Goal: Obtain resource: Download file/media

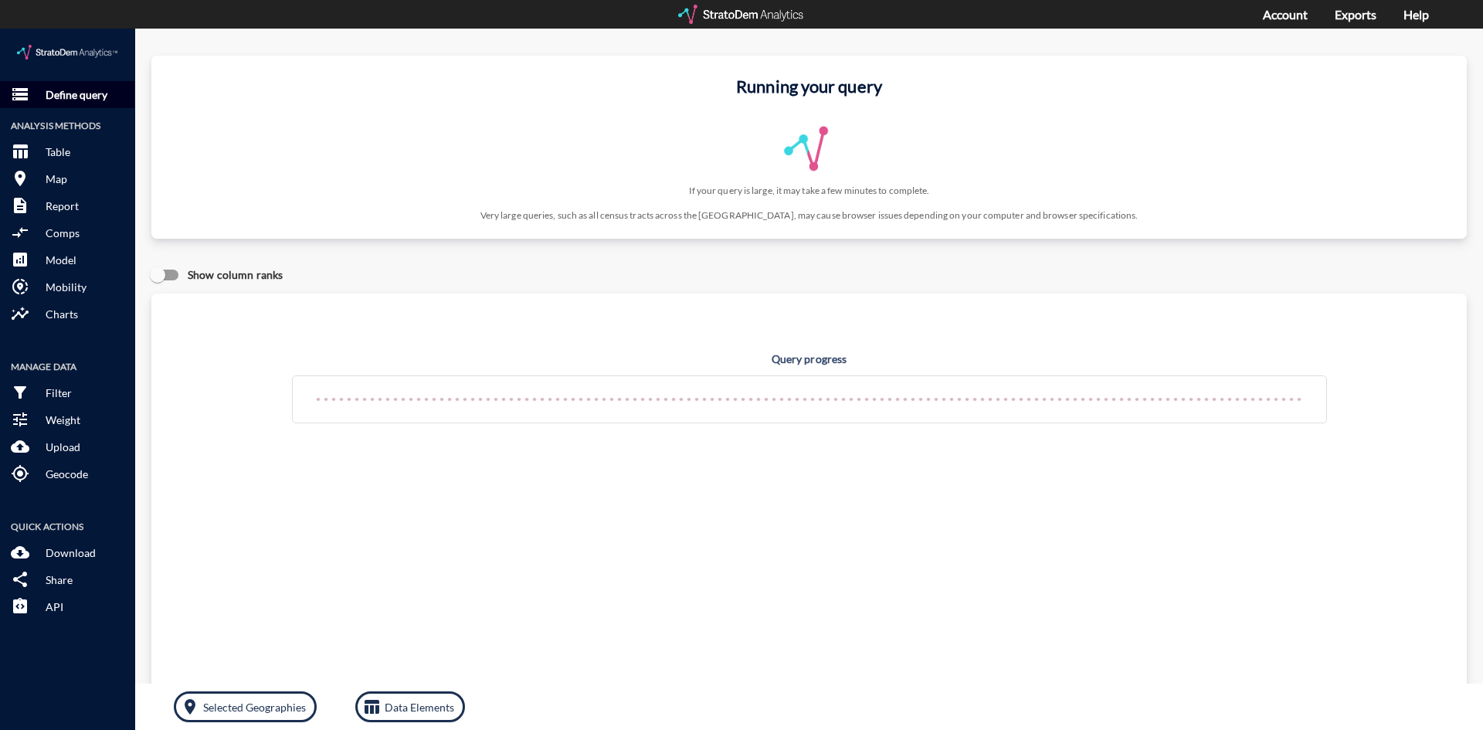
click p "Define query"
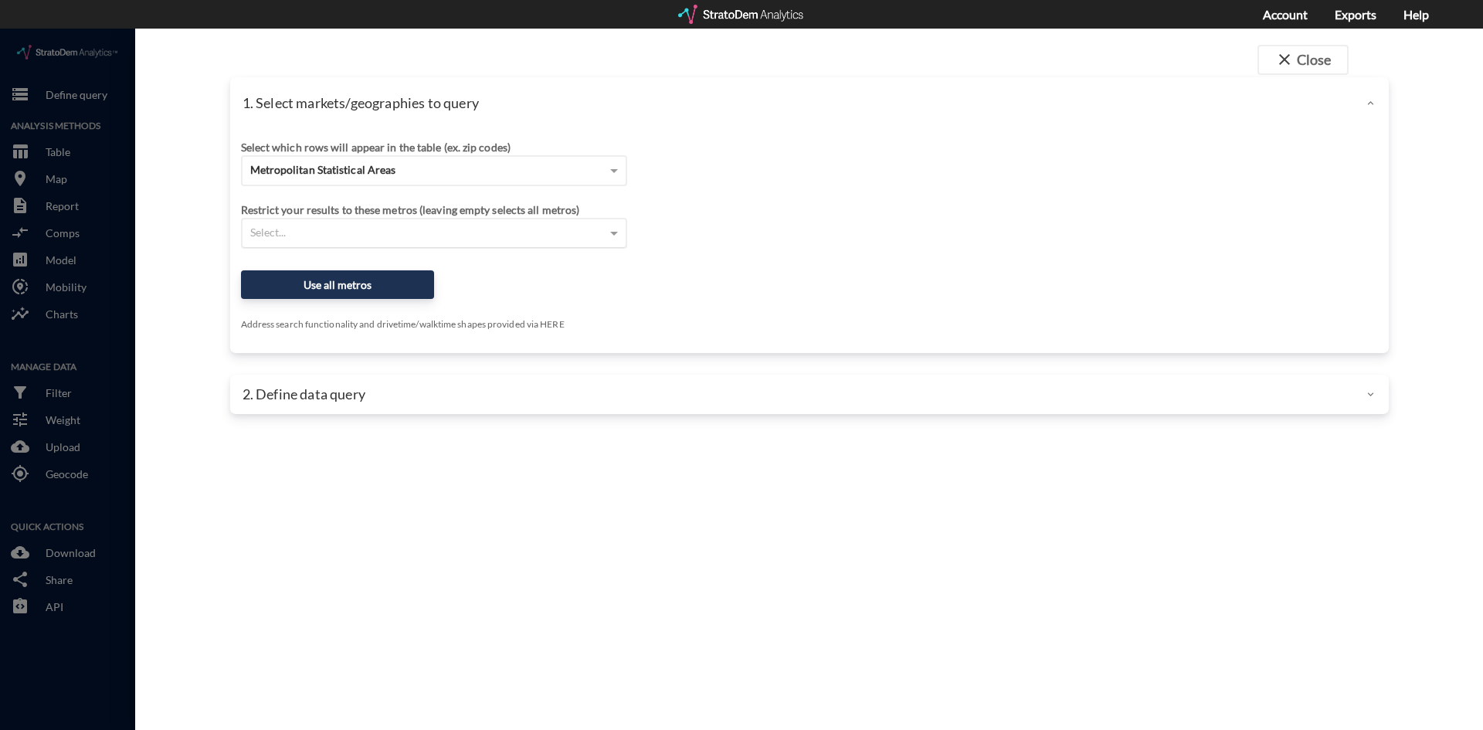
click div "Select..."
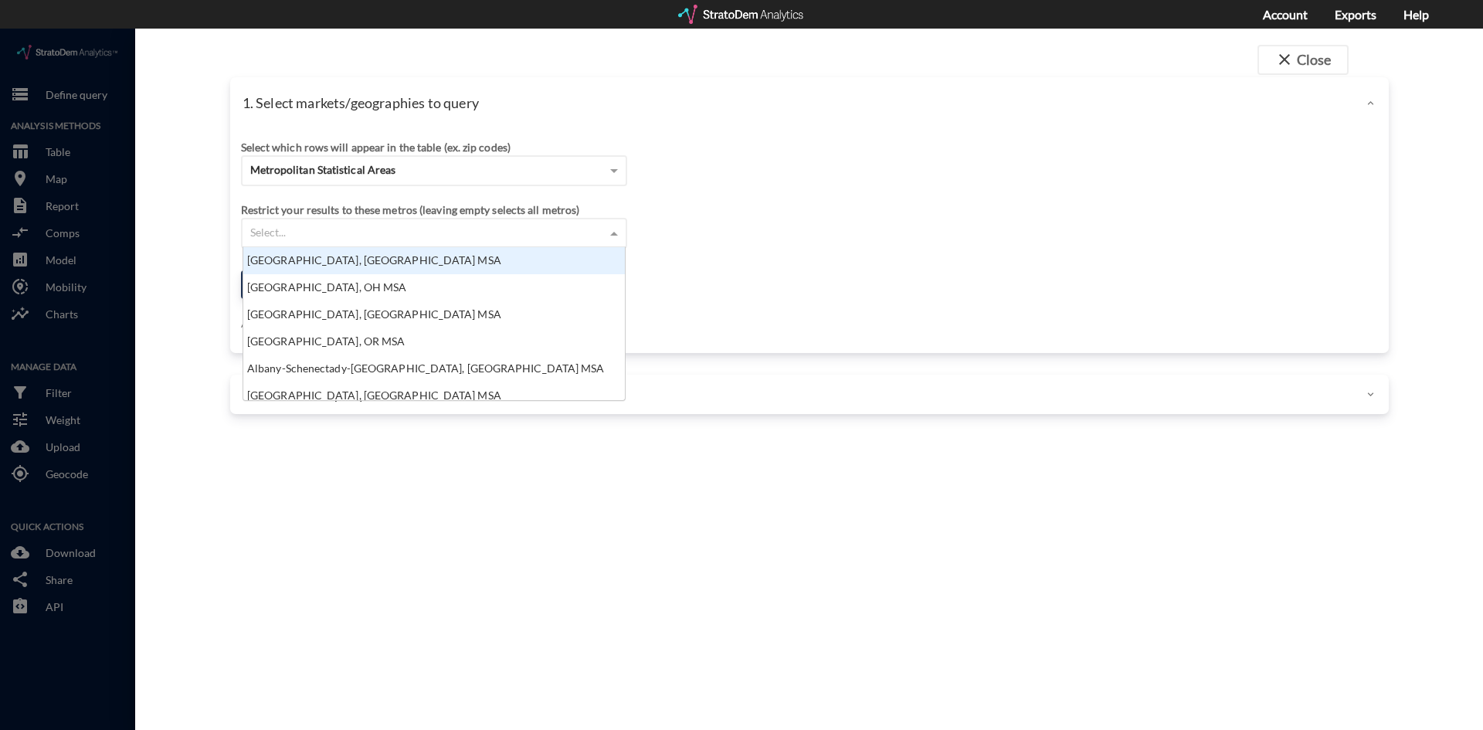
scroll to position [141, 372]
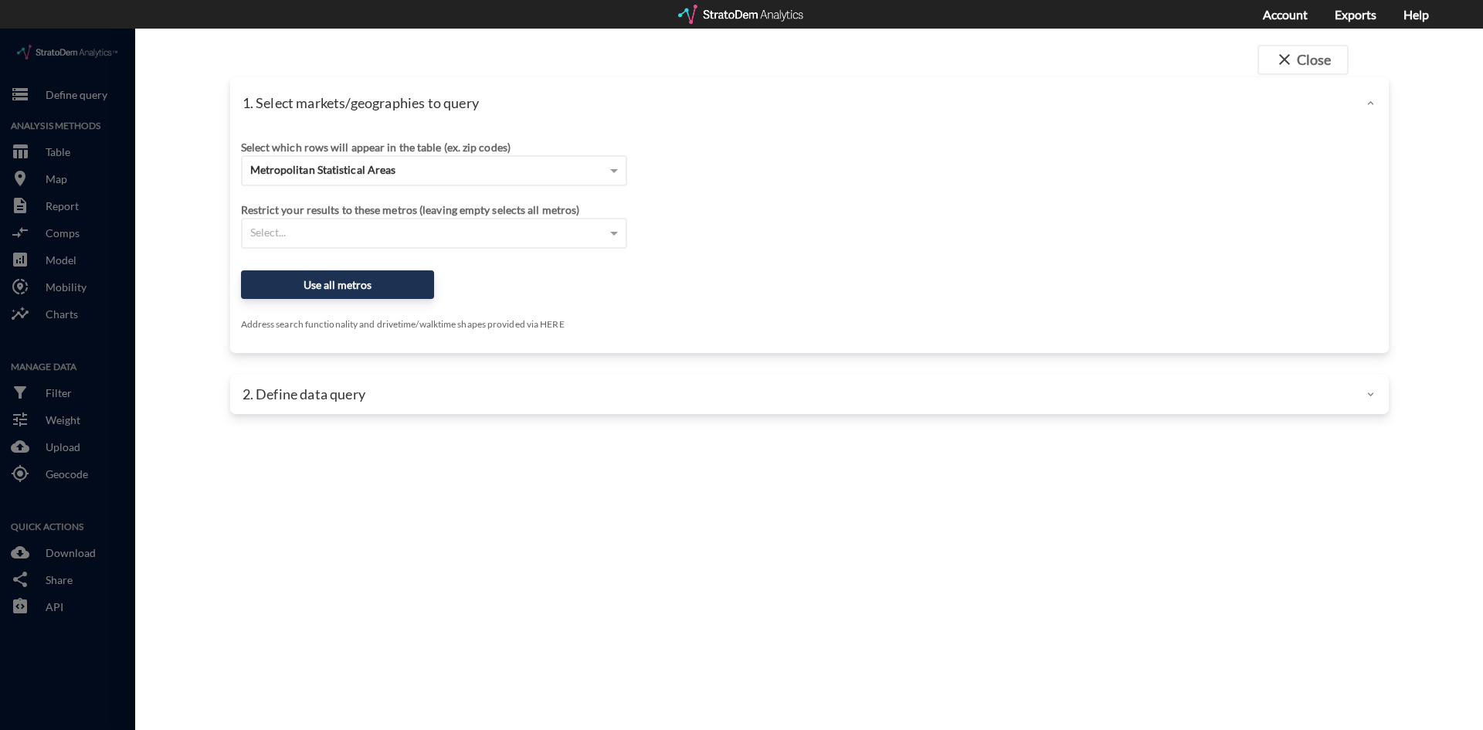
click div "1. Select markets/geographies to query Select which rows will appear in the tab…"
click span "Metropolitan Statistical Areas"
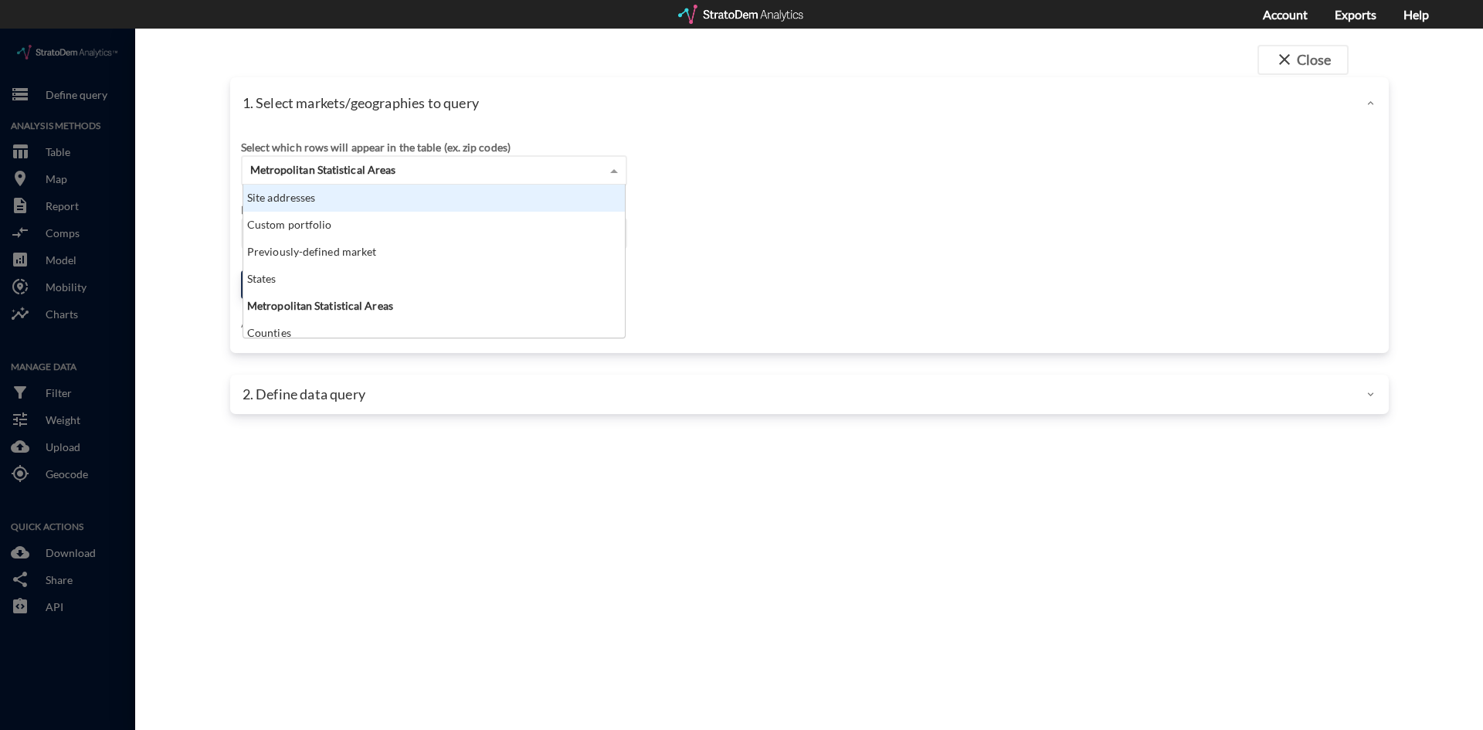
click div "Site addresses"
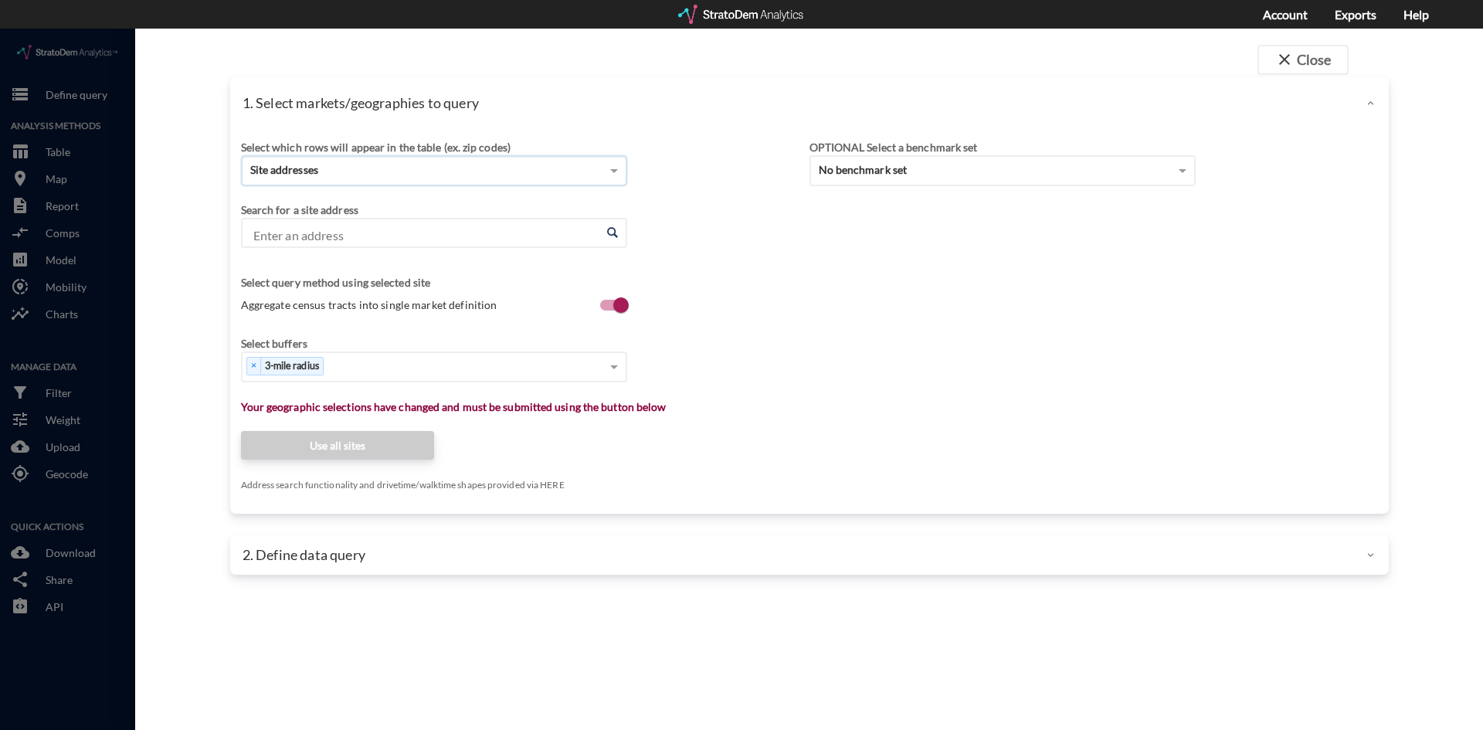
click input "Enter an address"
click div "× 3-mile radius"
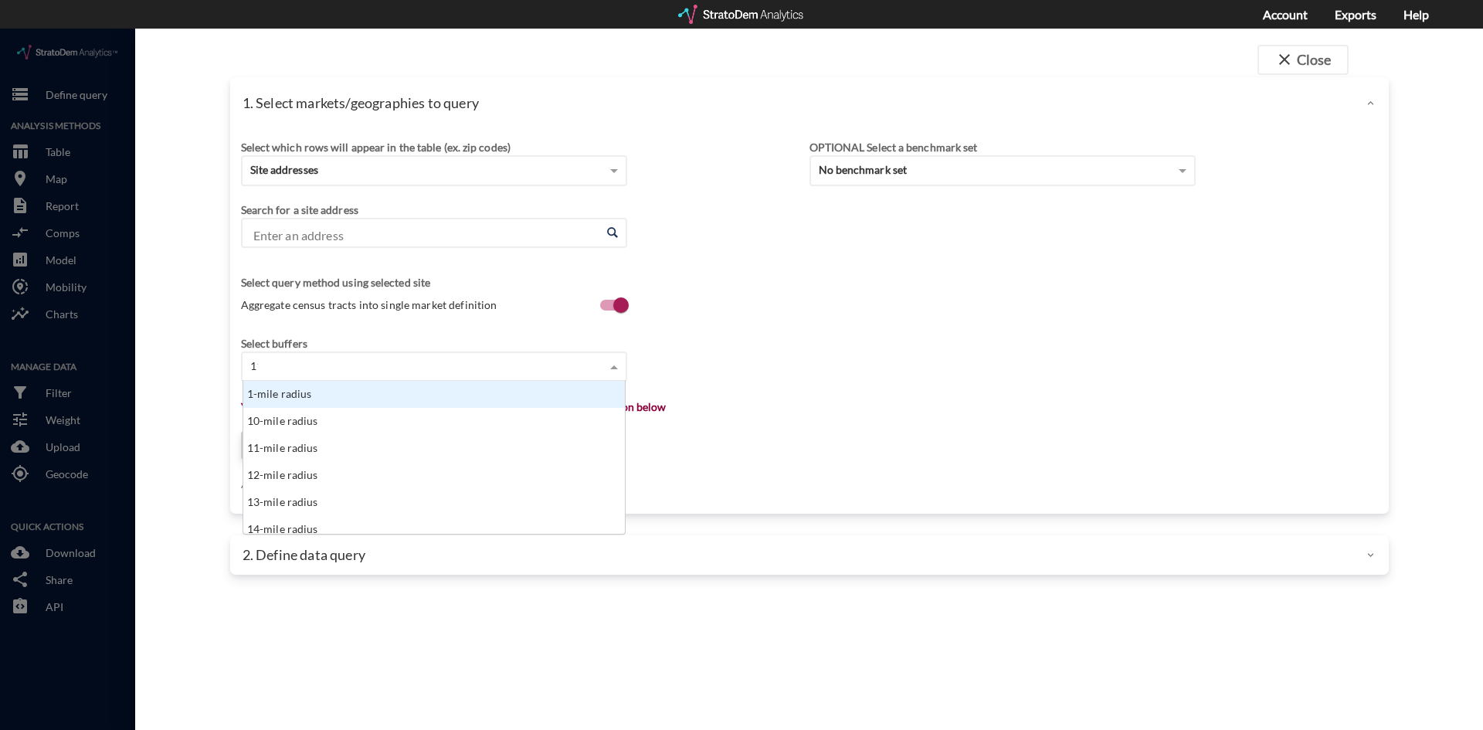
scroll to position [15, 372]
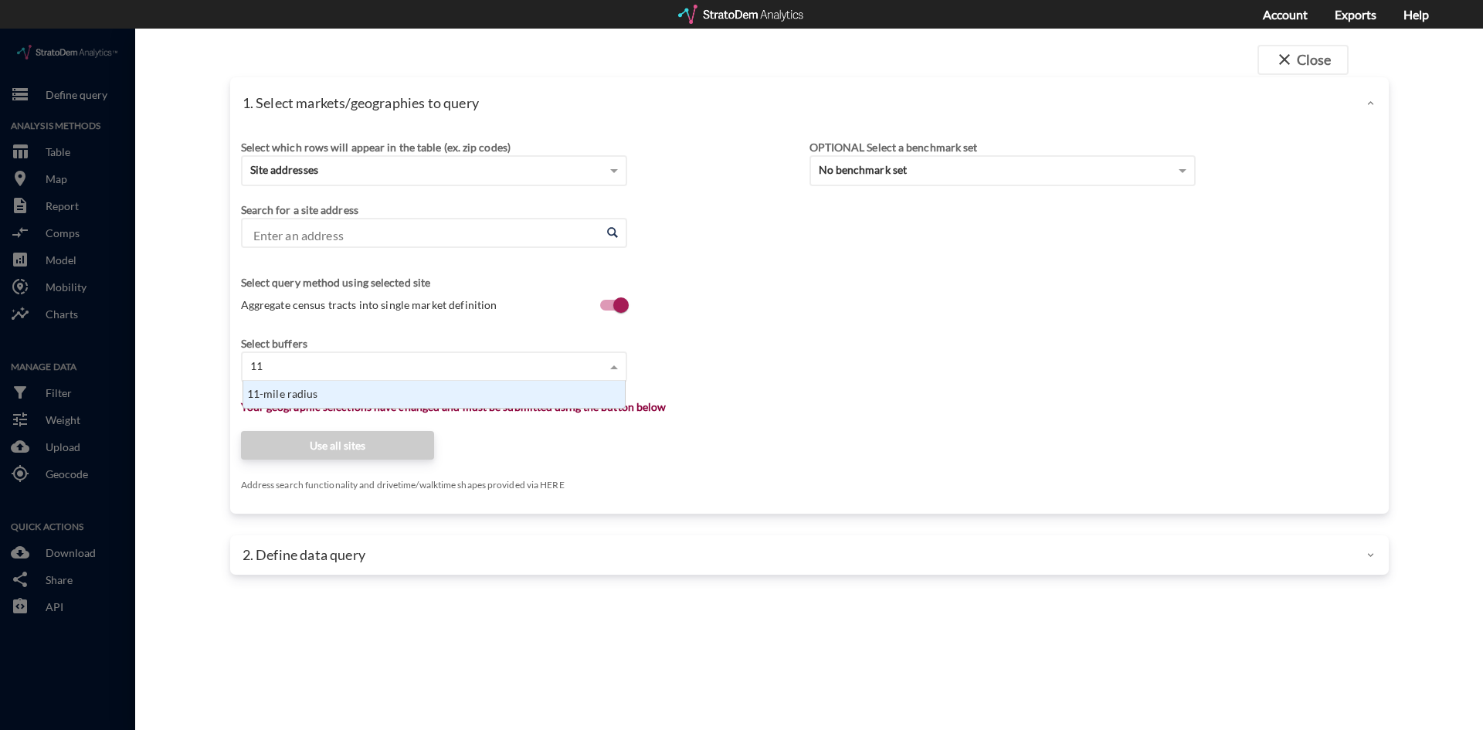
type input "1"
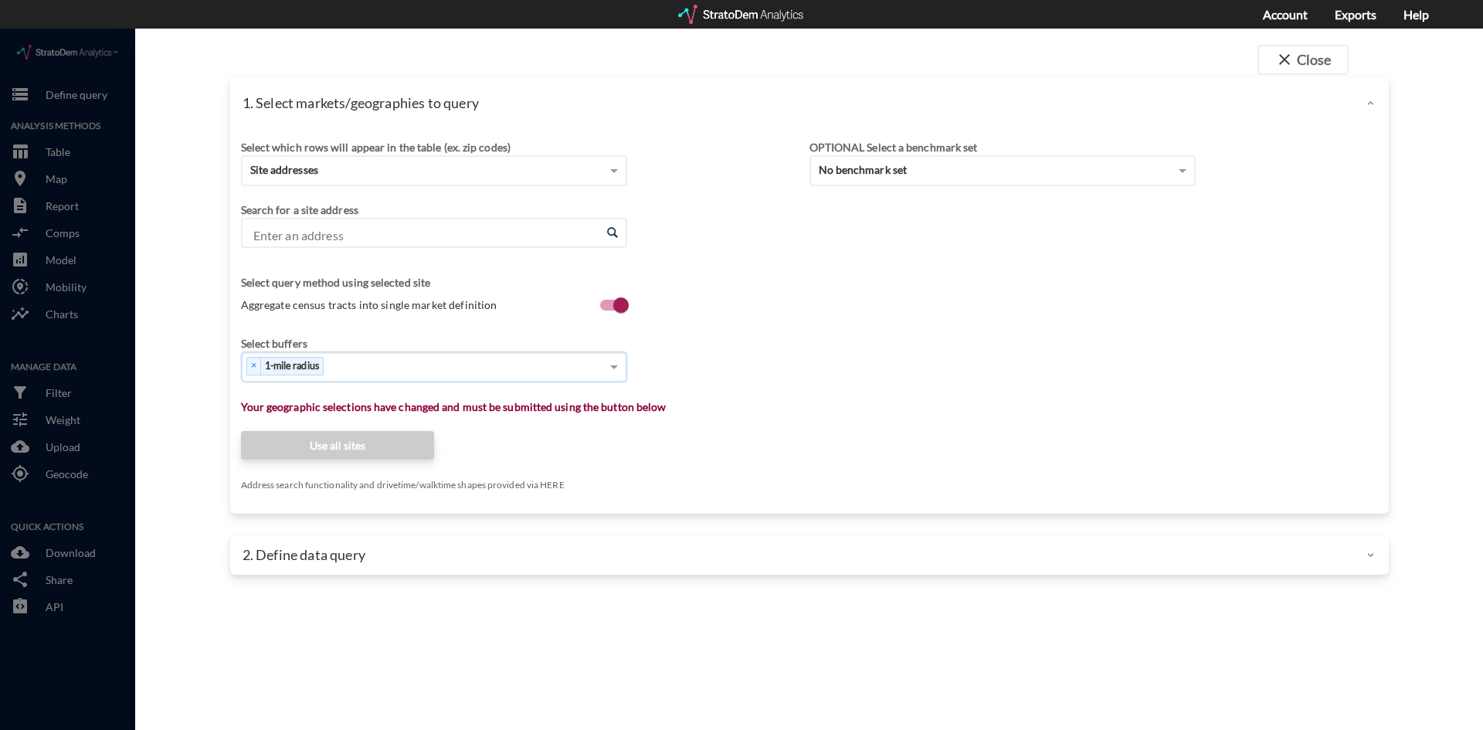
type input "3"
type input "5"
type input "10"
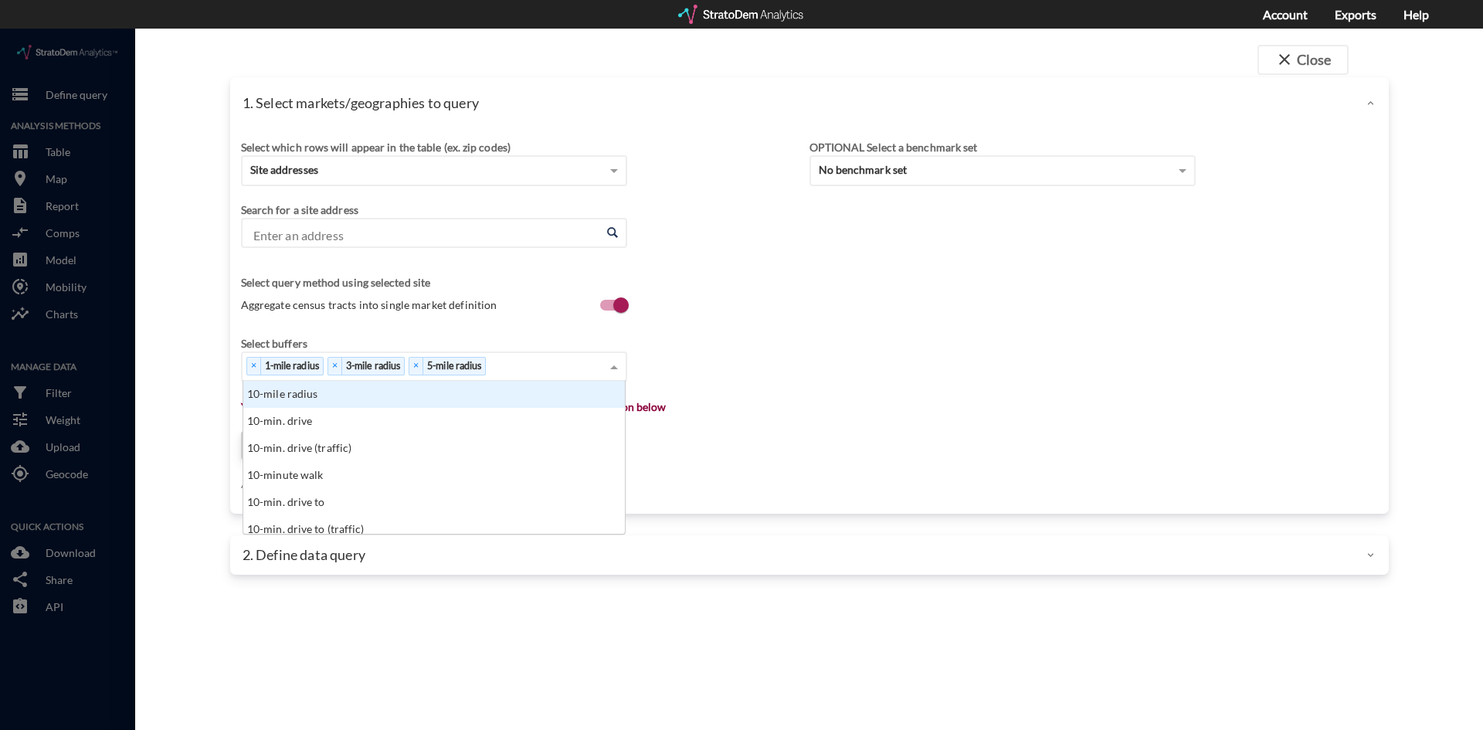
scroll to position [0, 0]
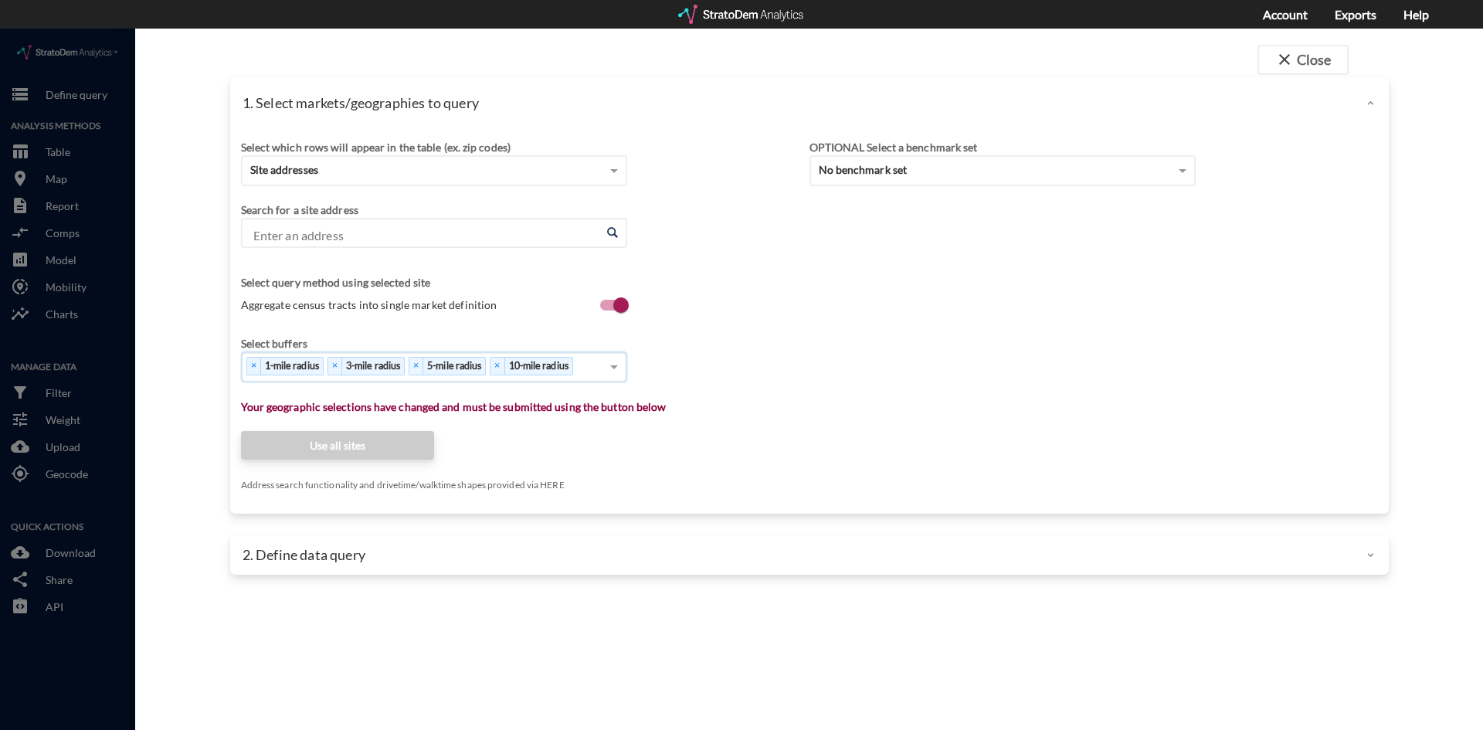
click input "Enter an address"
click div "1. Select markets/geographies to query Select which rows will appear in the tab…"
click input "Enter an address"
paste input "1012 Baybrook Mall, Friendswood, TX 77546"
click li "1012 Baybrook Mall, Friendswood, Texas"
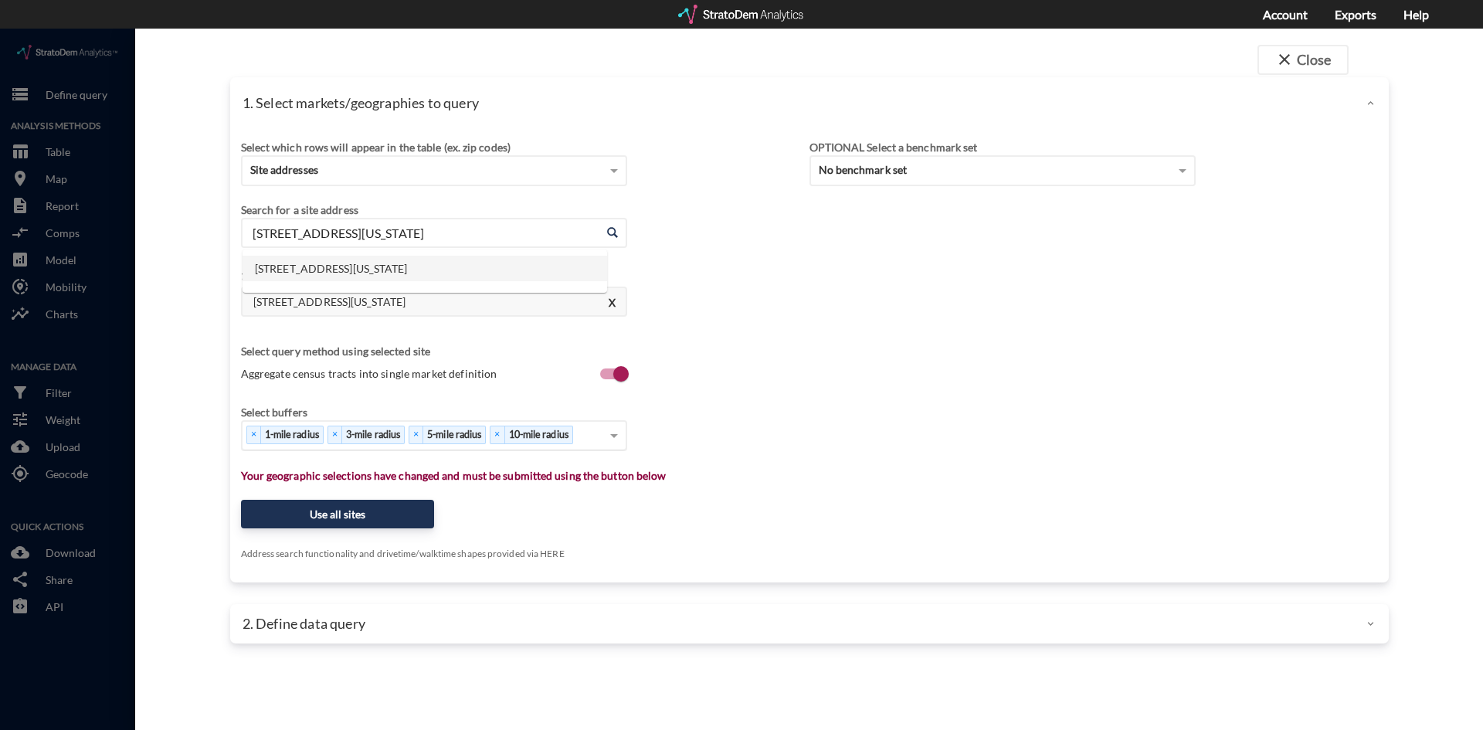
click input "1012 Baybrook Mall, Friendswood, Texas"
paste input "X 77546"
type input "1012 Baybrook Mall, Friendswood, Texas"
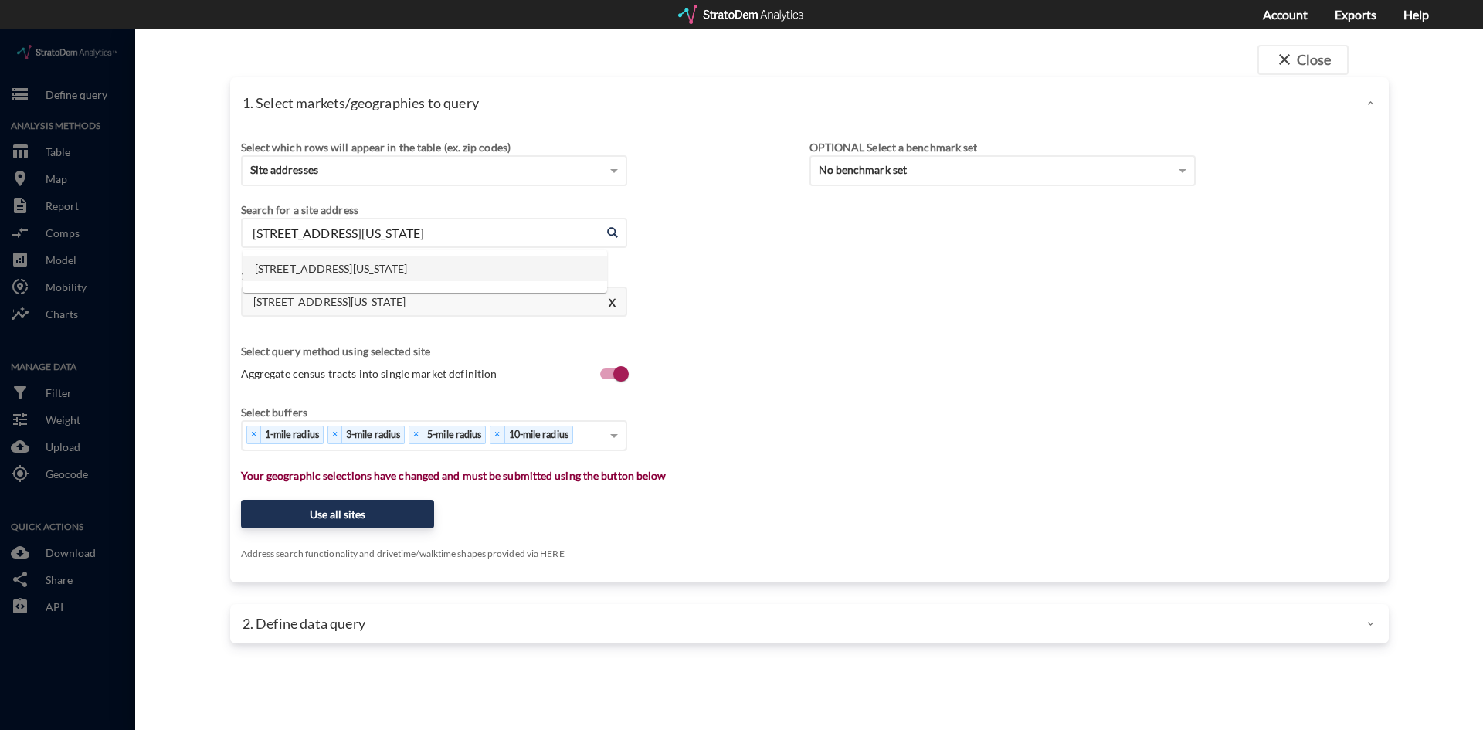
click div "Search for a site address Enter an address 1012 Baybrook Mall, Friendswood, Tex…"
click button "Use all sites"
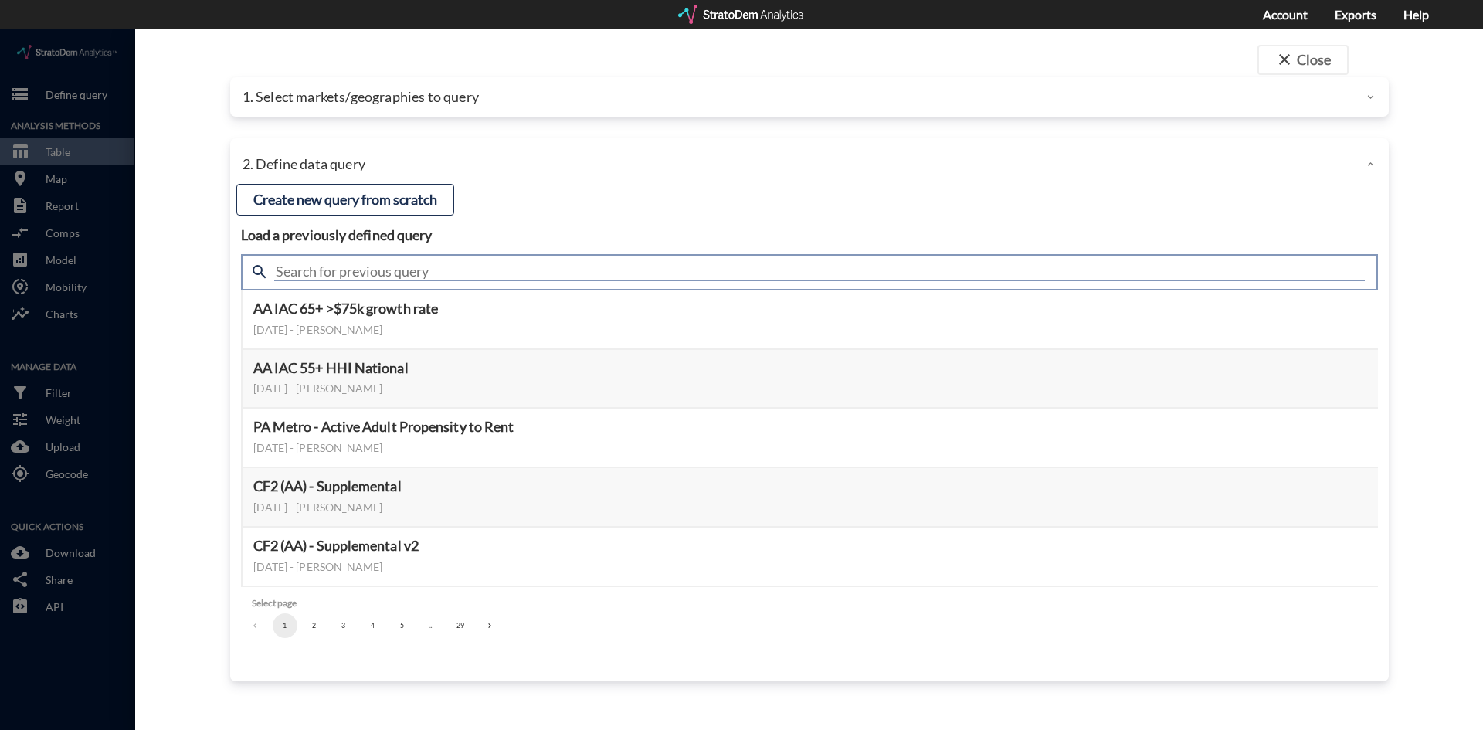
click input "text"
type input "meta"
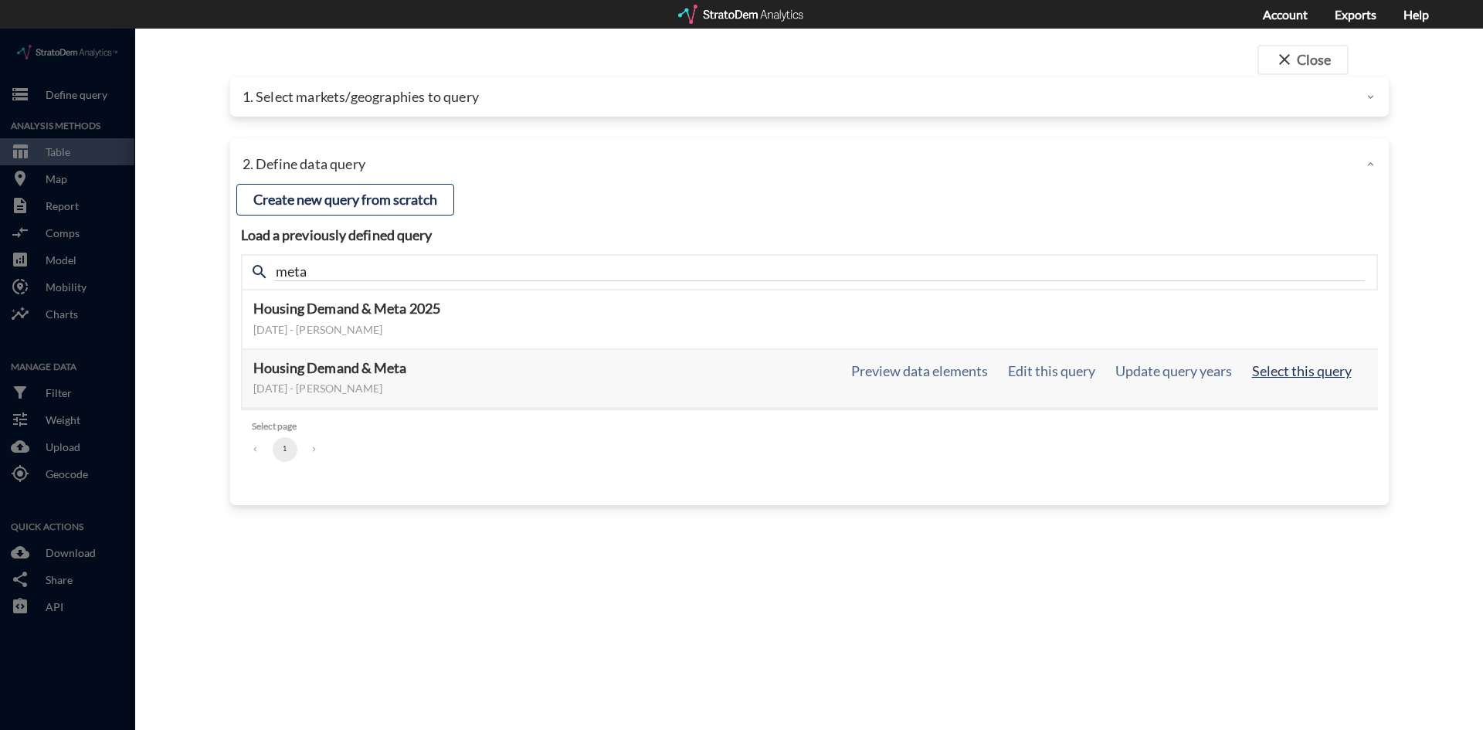
click button "Select this query"
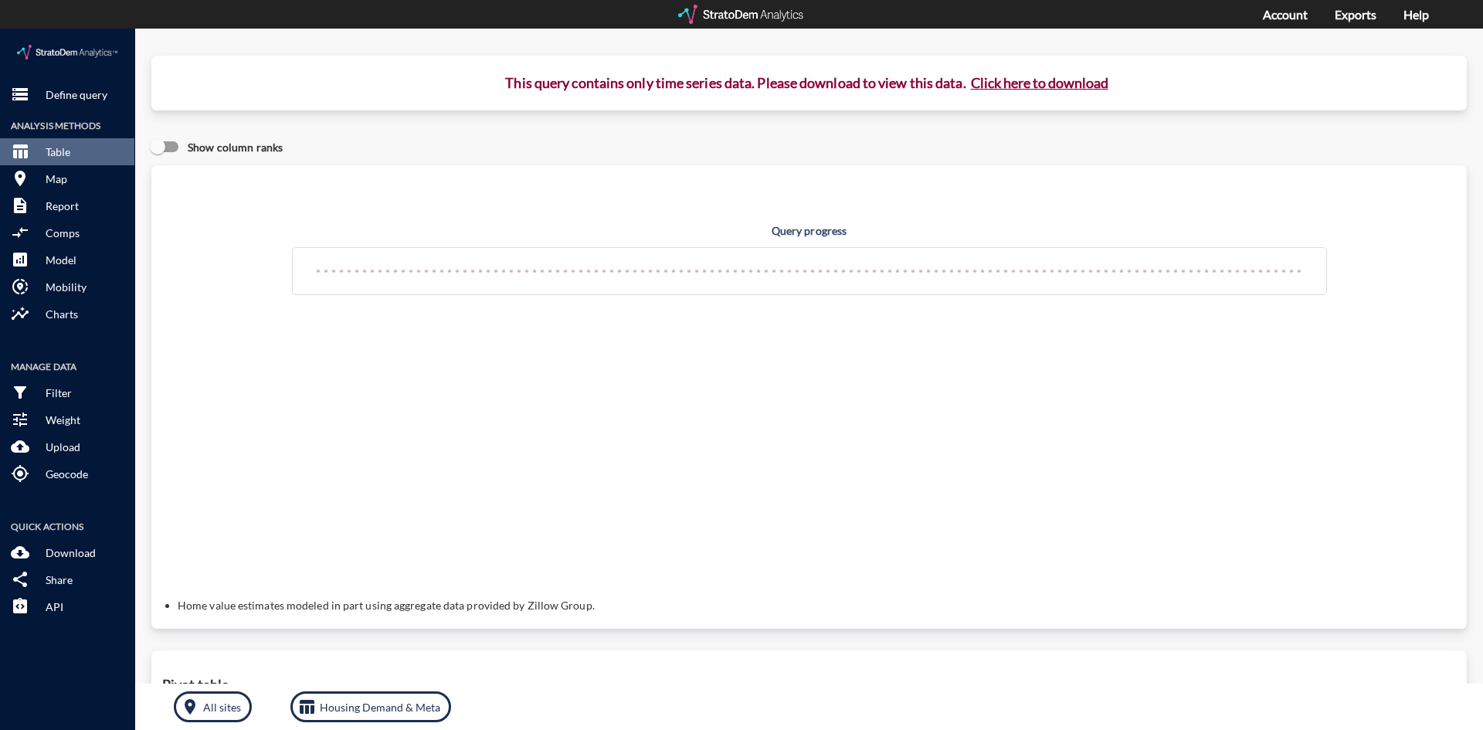
click button "Click here to download"
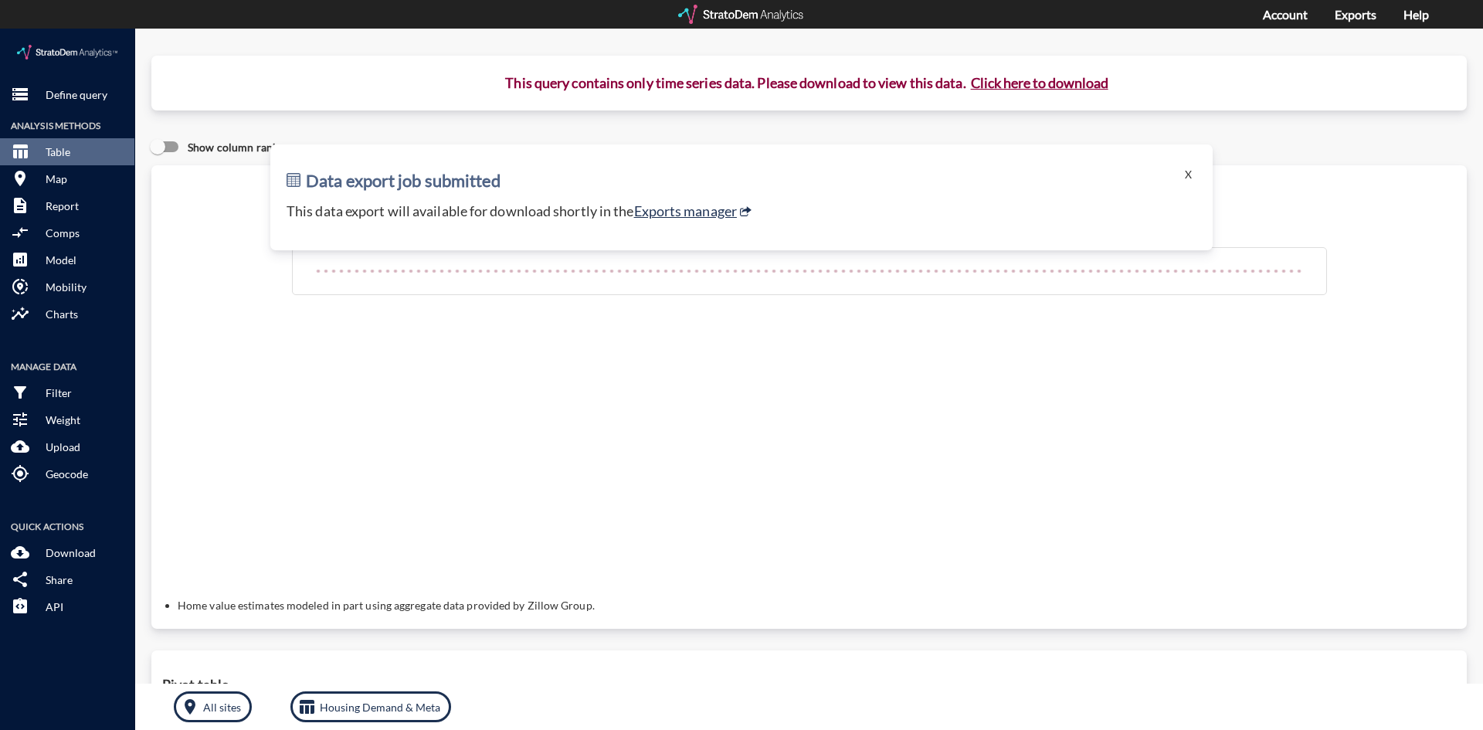
click div "Query progress Home value estimates modeled in part using aggregate data provid…"
click p "Define query"
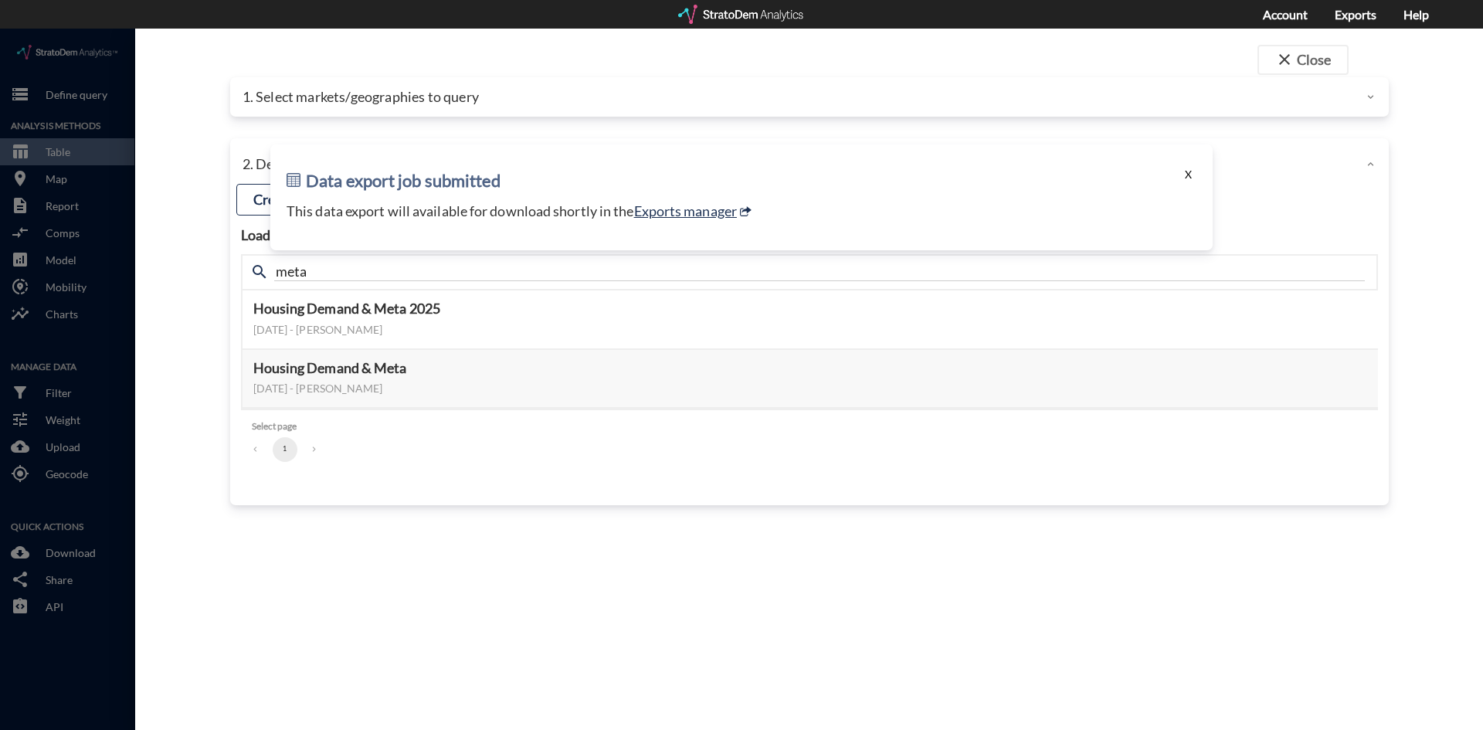
click button "X"
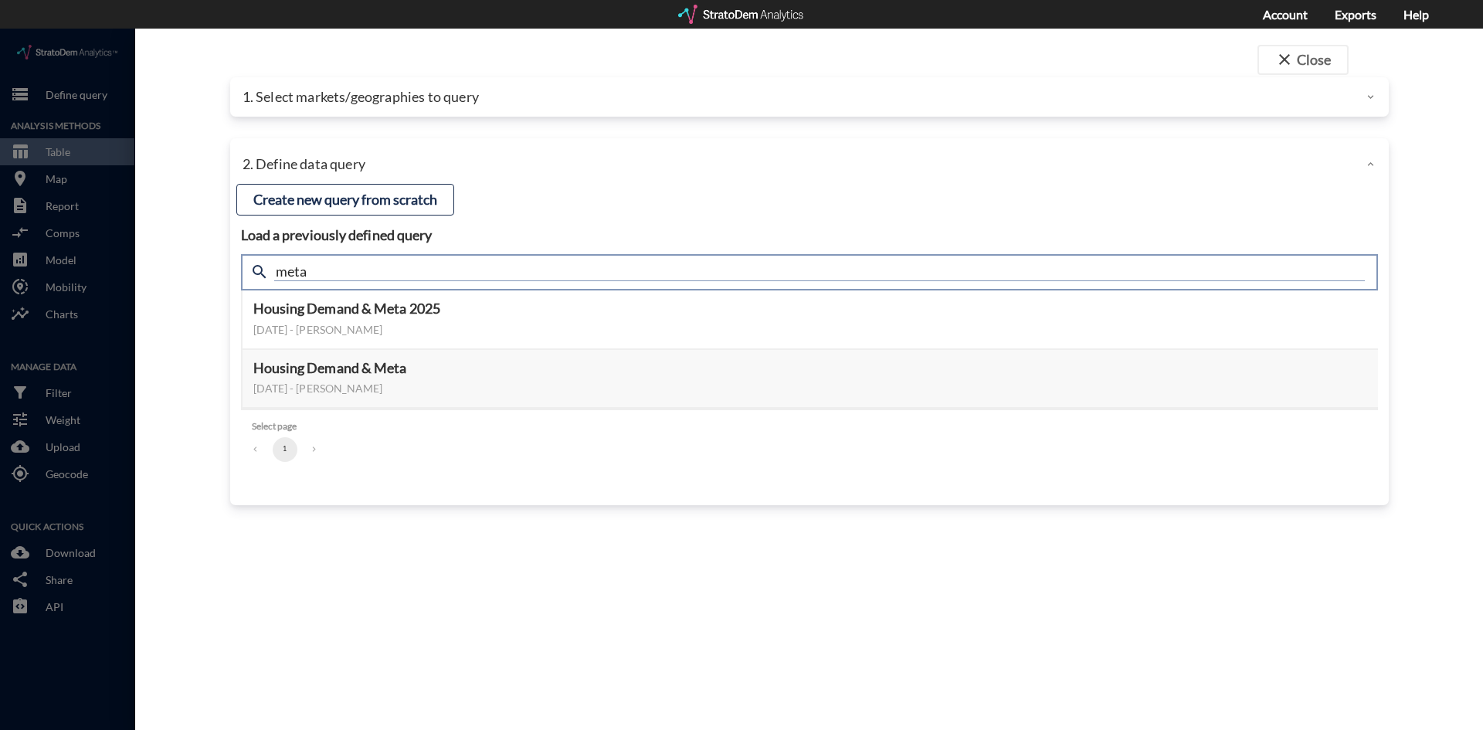
click input "meta"
type input "active adult"
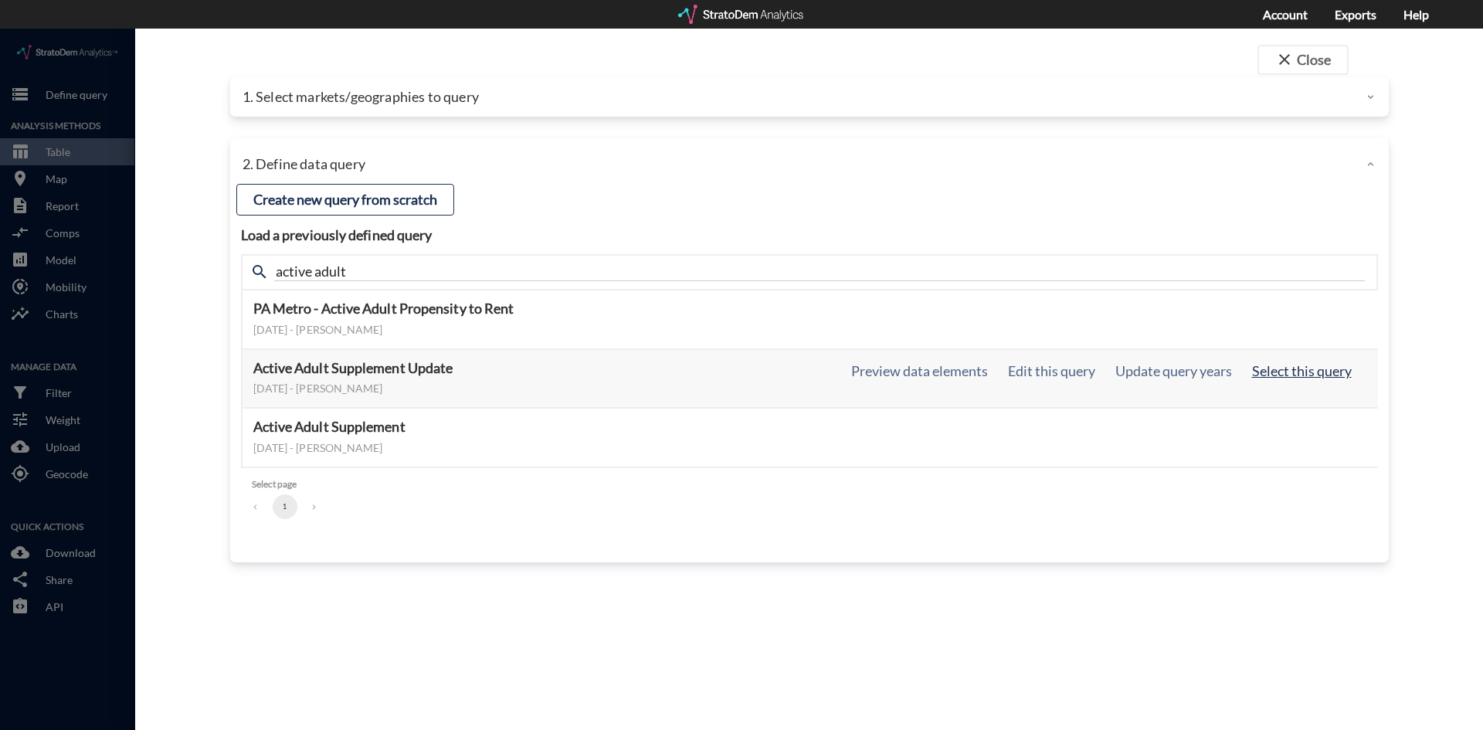
click button "Select this query"
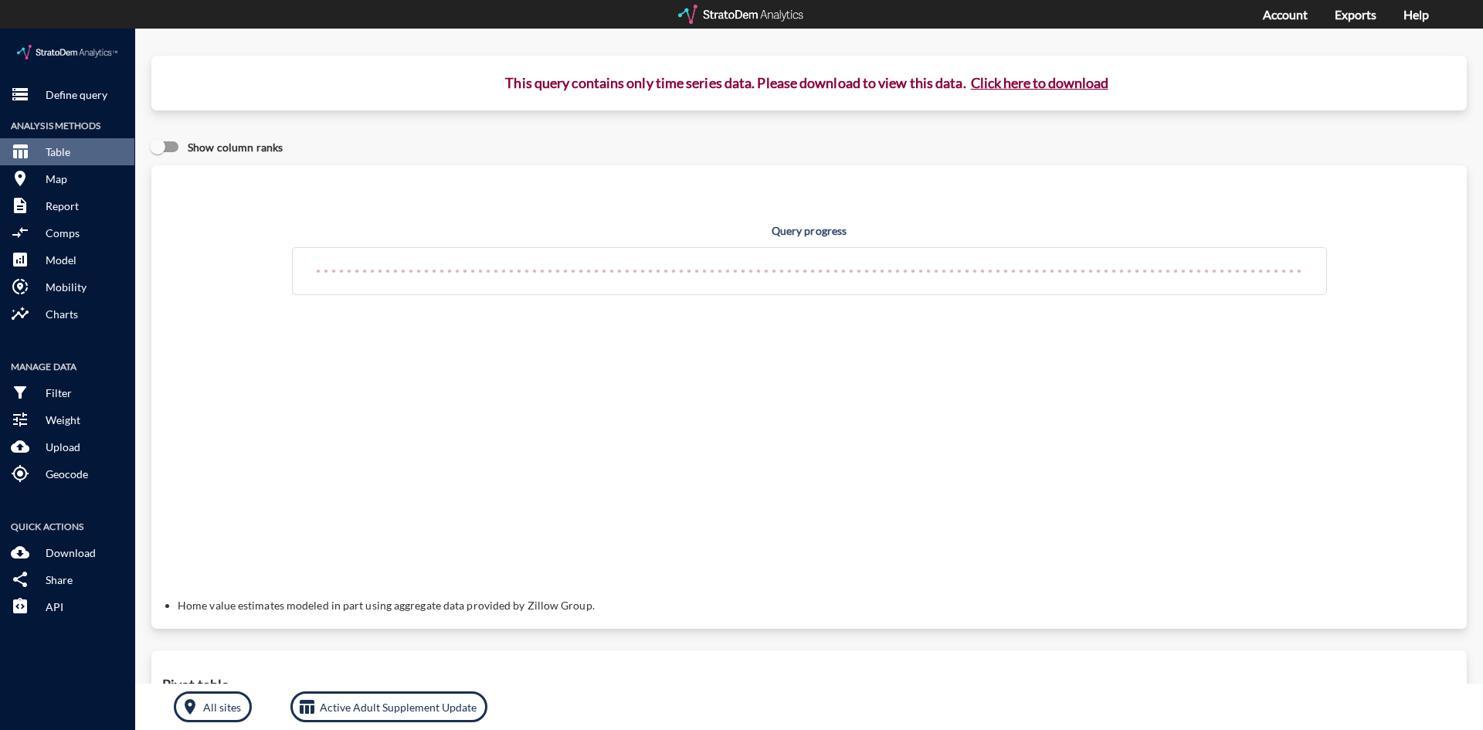
click button "Click here to download"
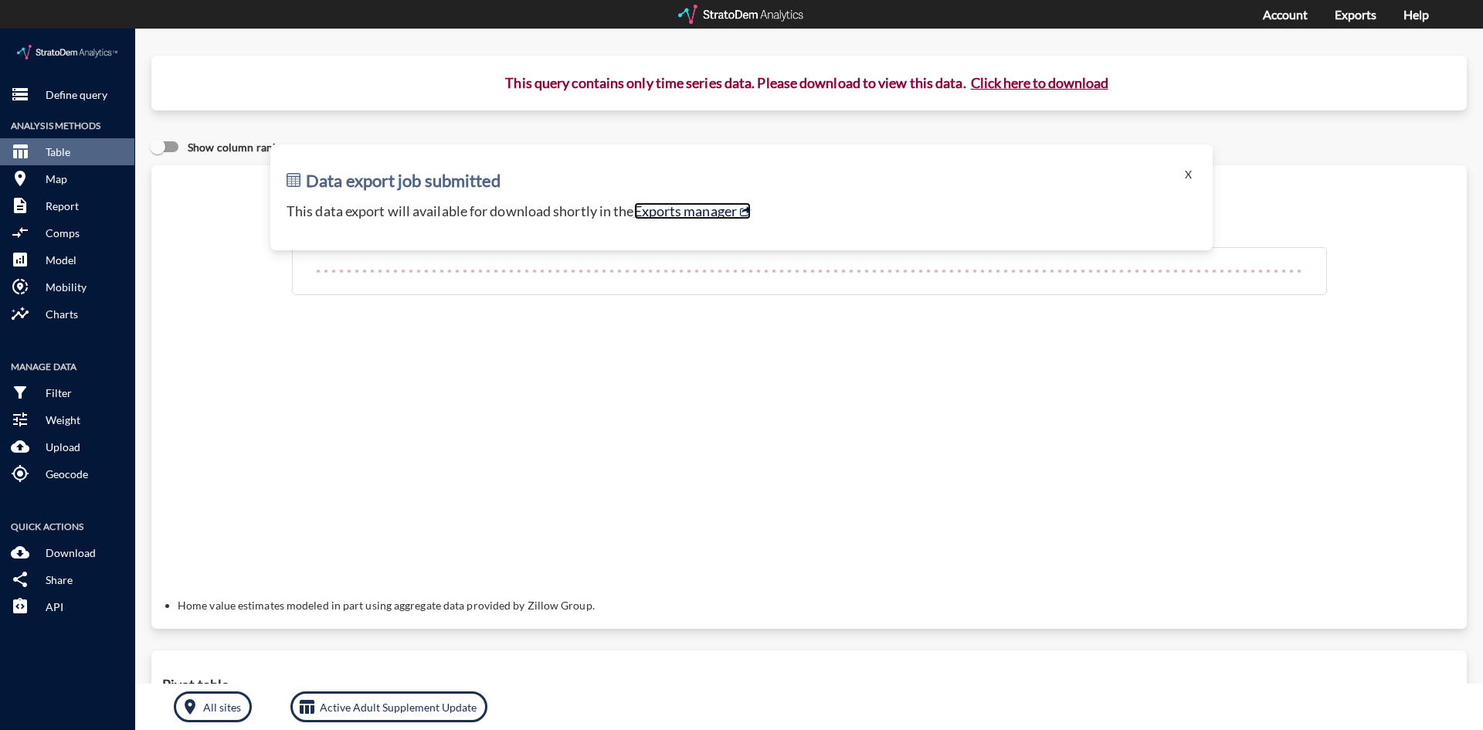
click link "Exports manager"
click button "Click here to download"
click button "X"
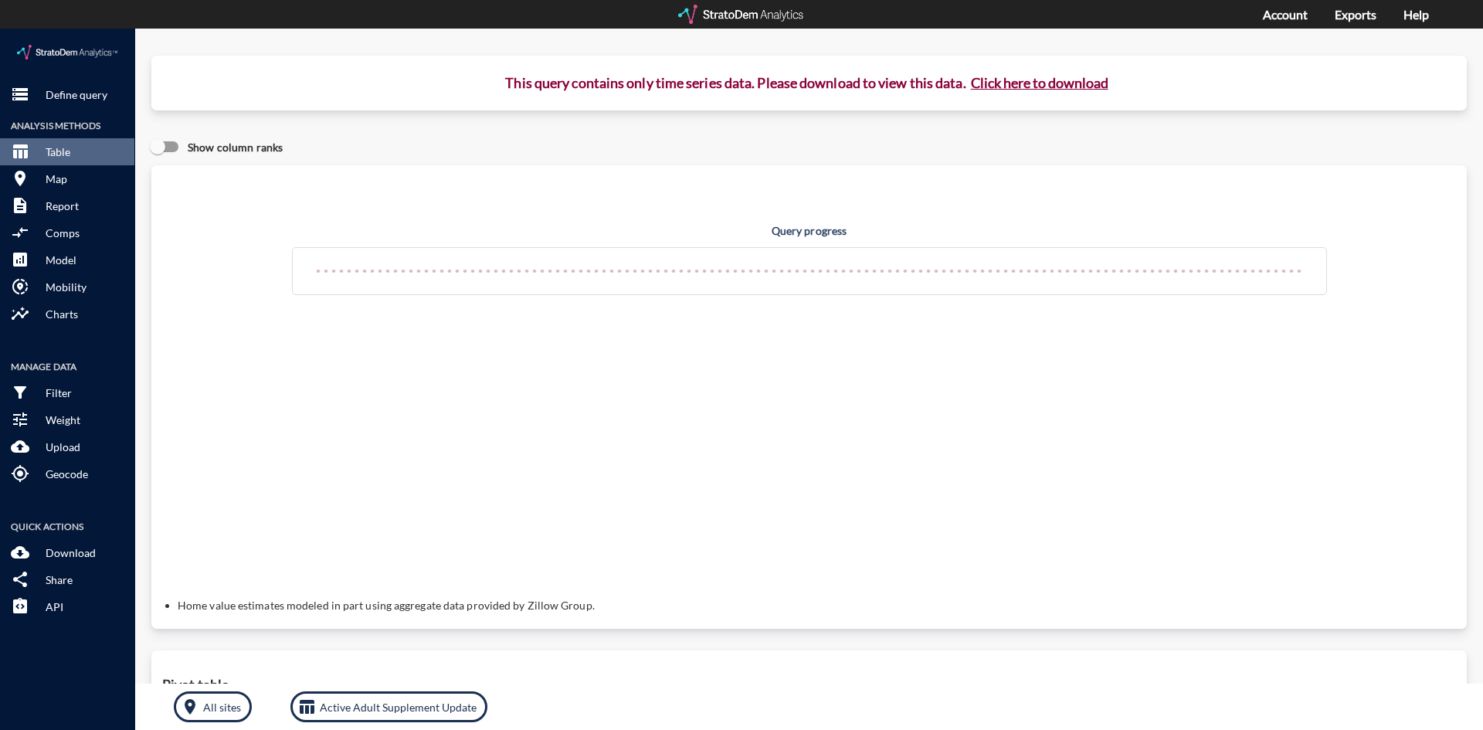
click button "Click here to download"
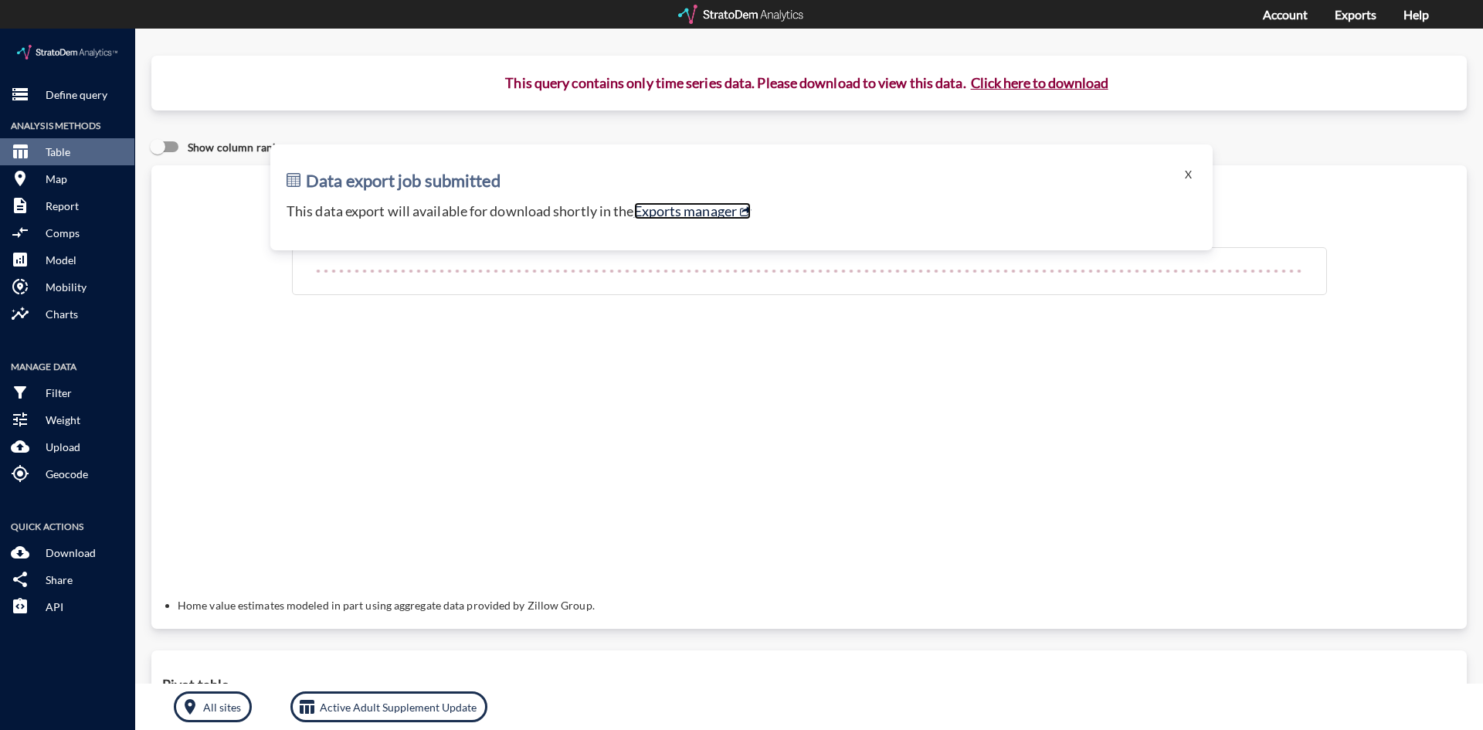
click link "Exports manager"
click p "Define query"
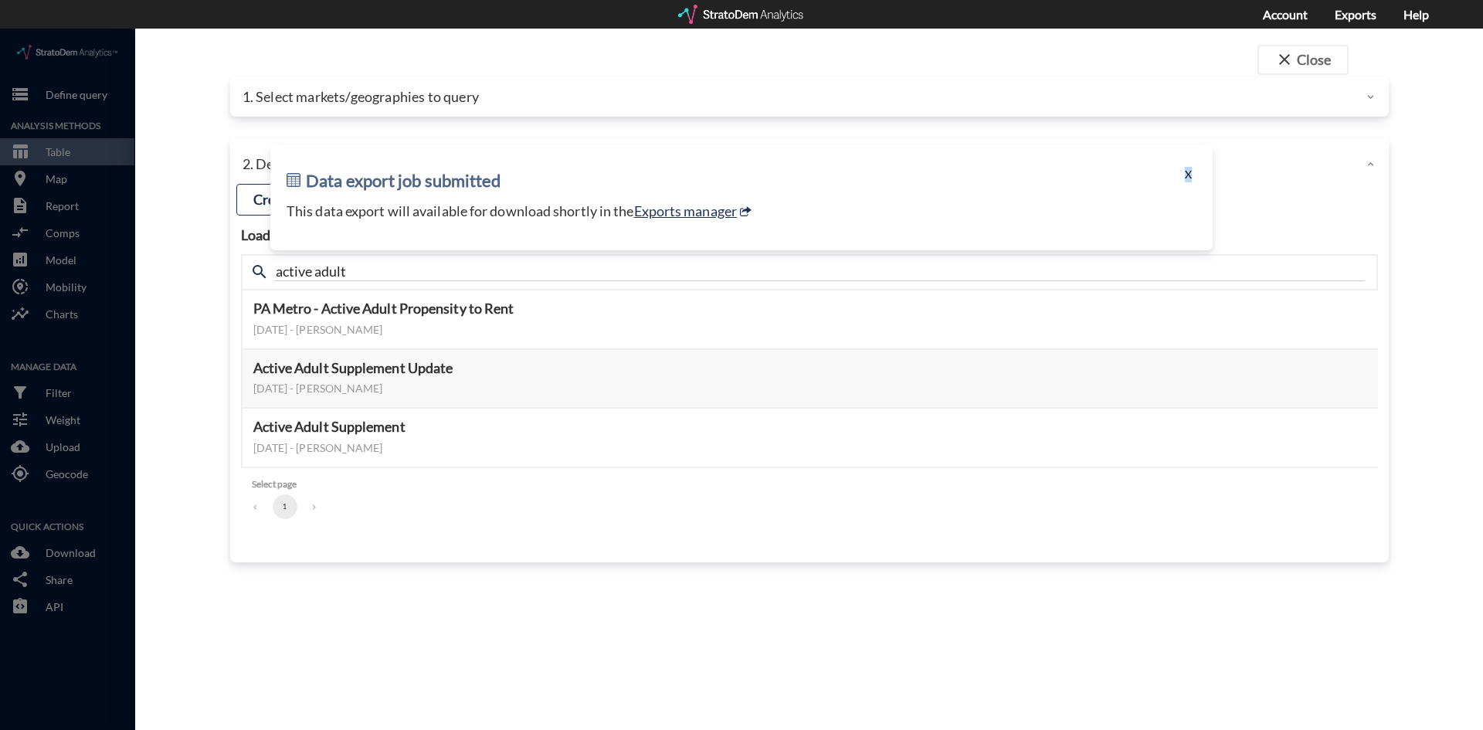
click div "Data export job submitted X This data export will available for download shortl…"
click button "X"
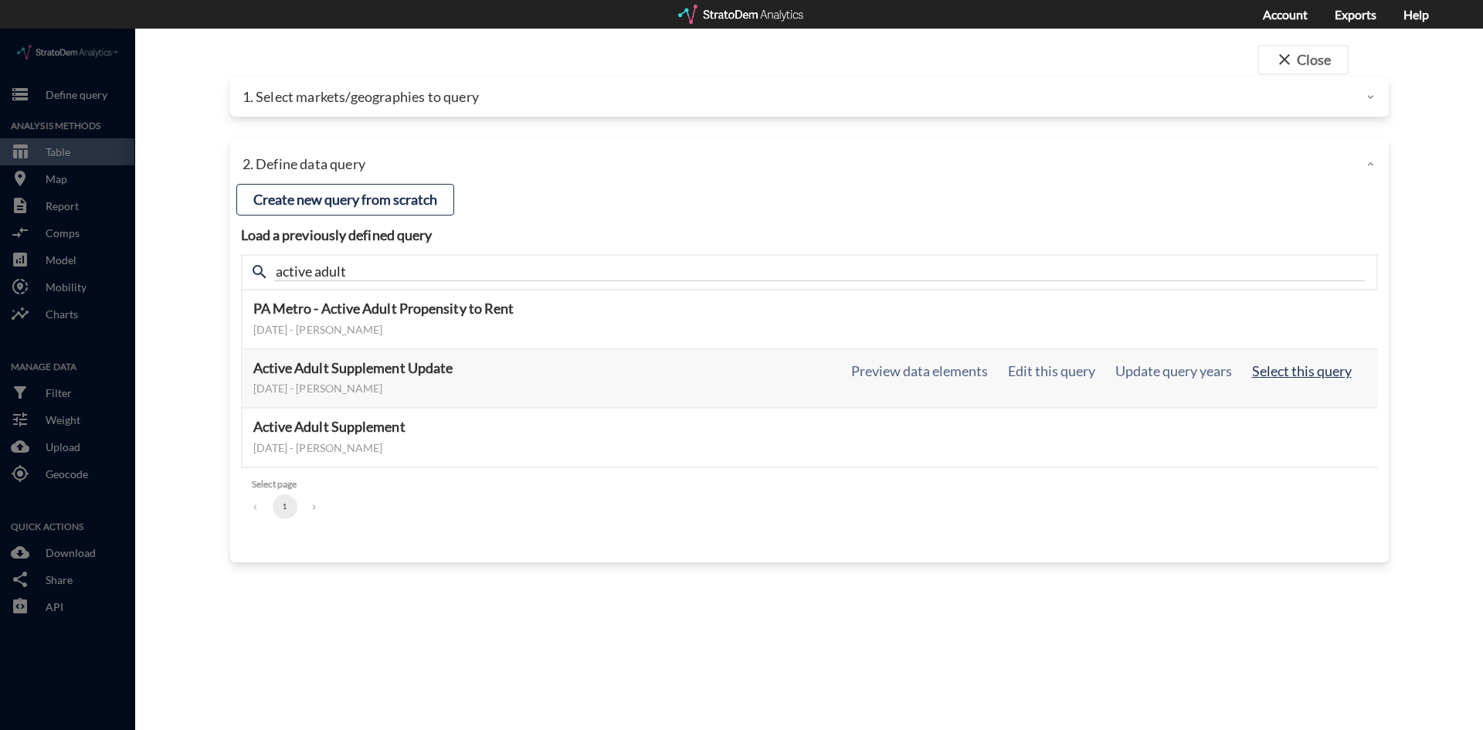
click button "Select this query"
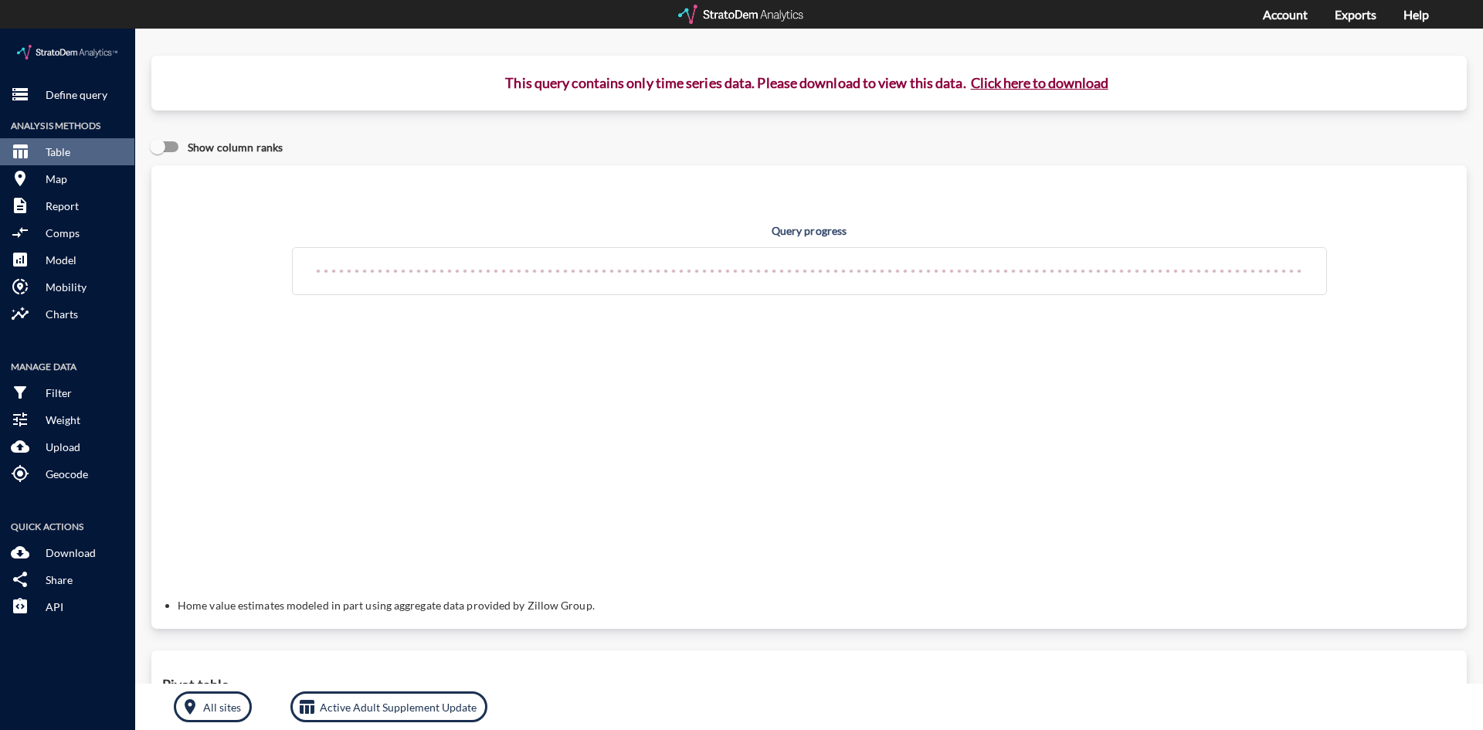
click button "Click here to download"
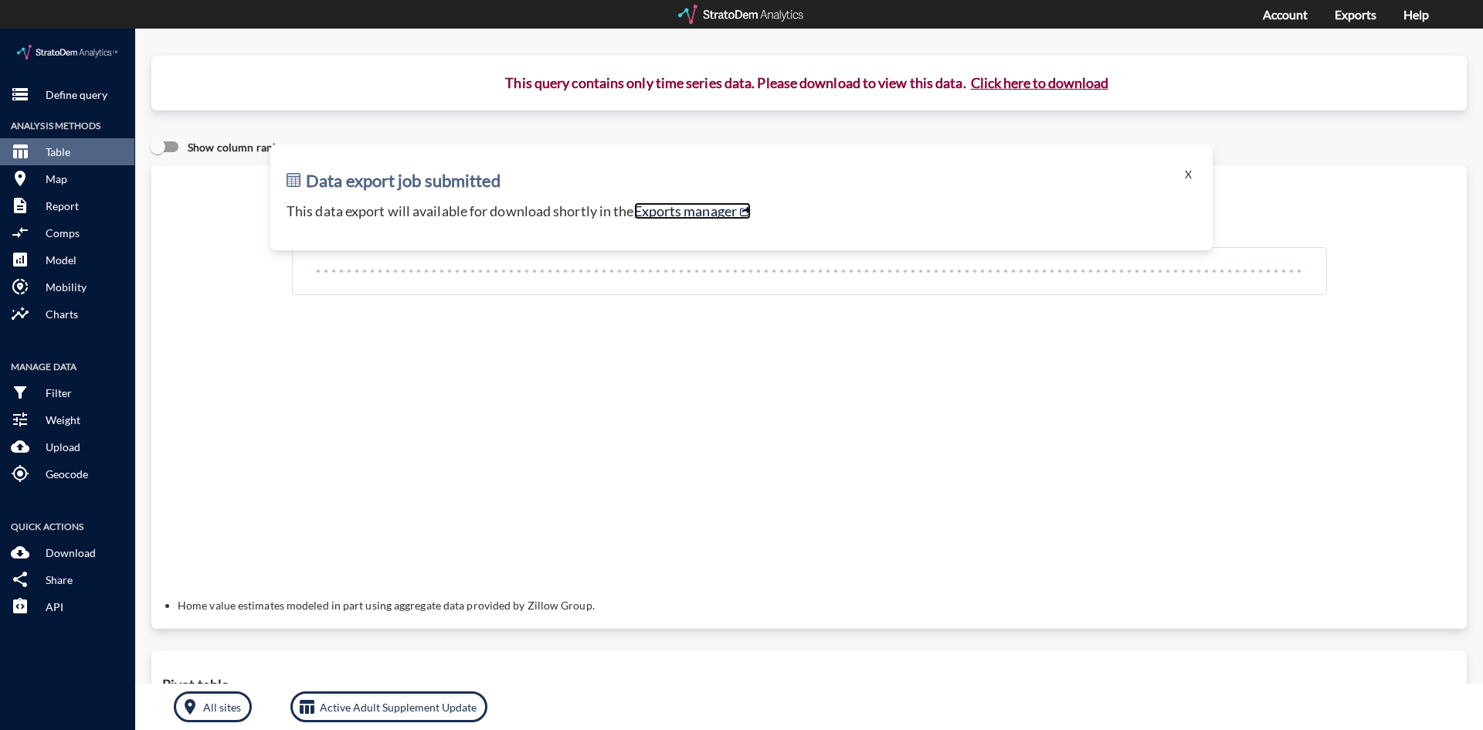
click link "Exports manager"
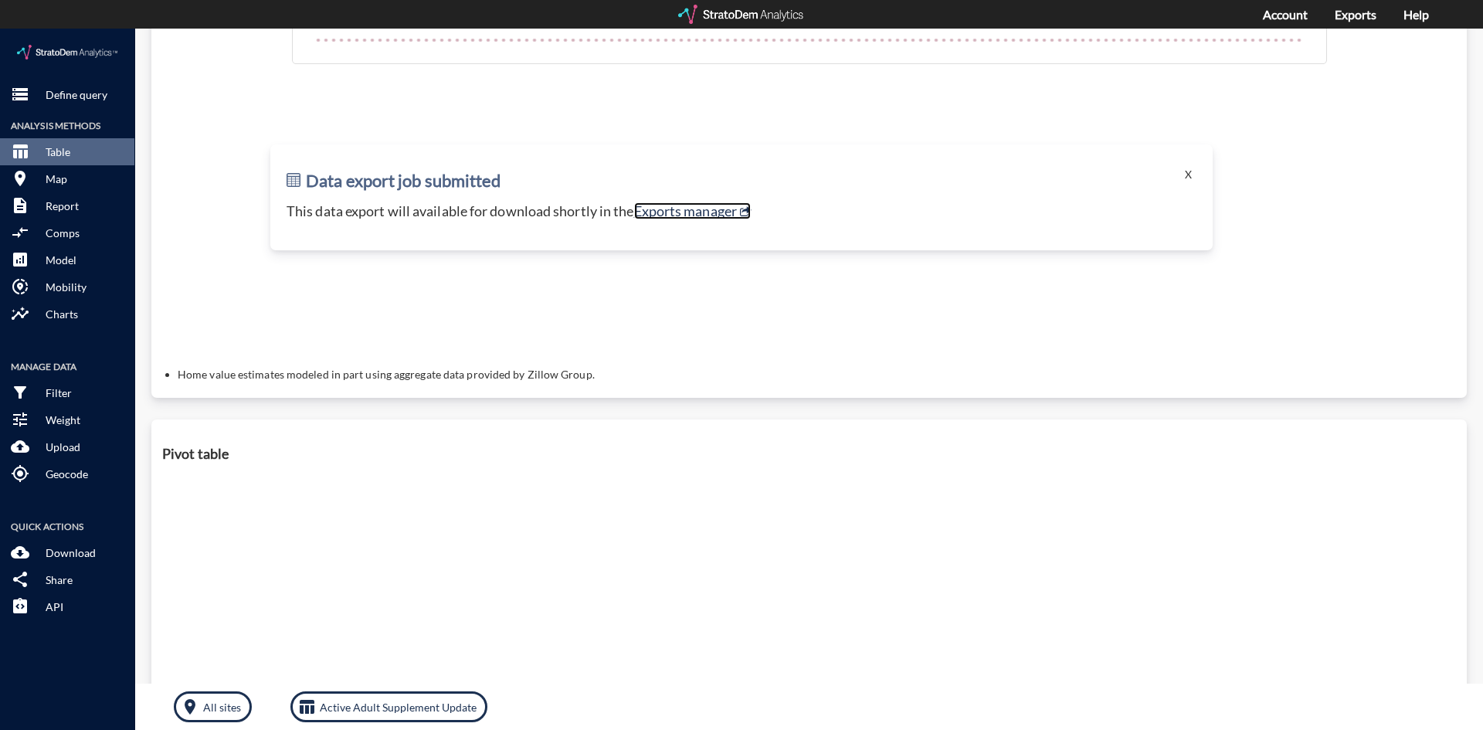
scroll to position [228, 0]
click button "X"
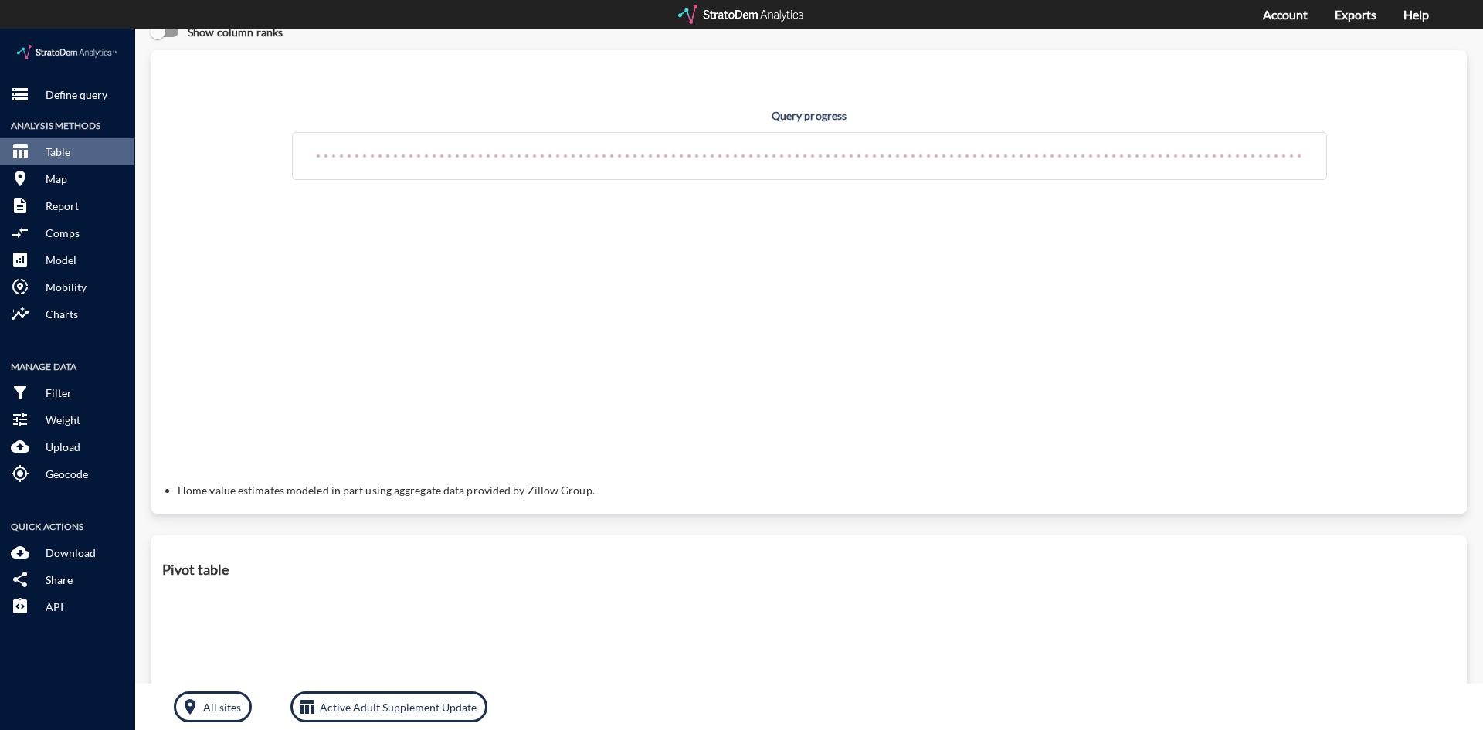
scroll to position [0, 0]
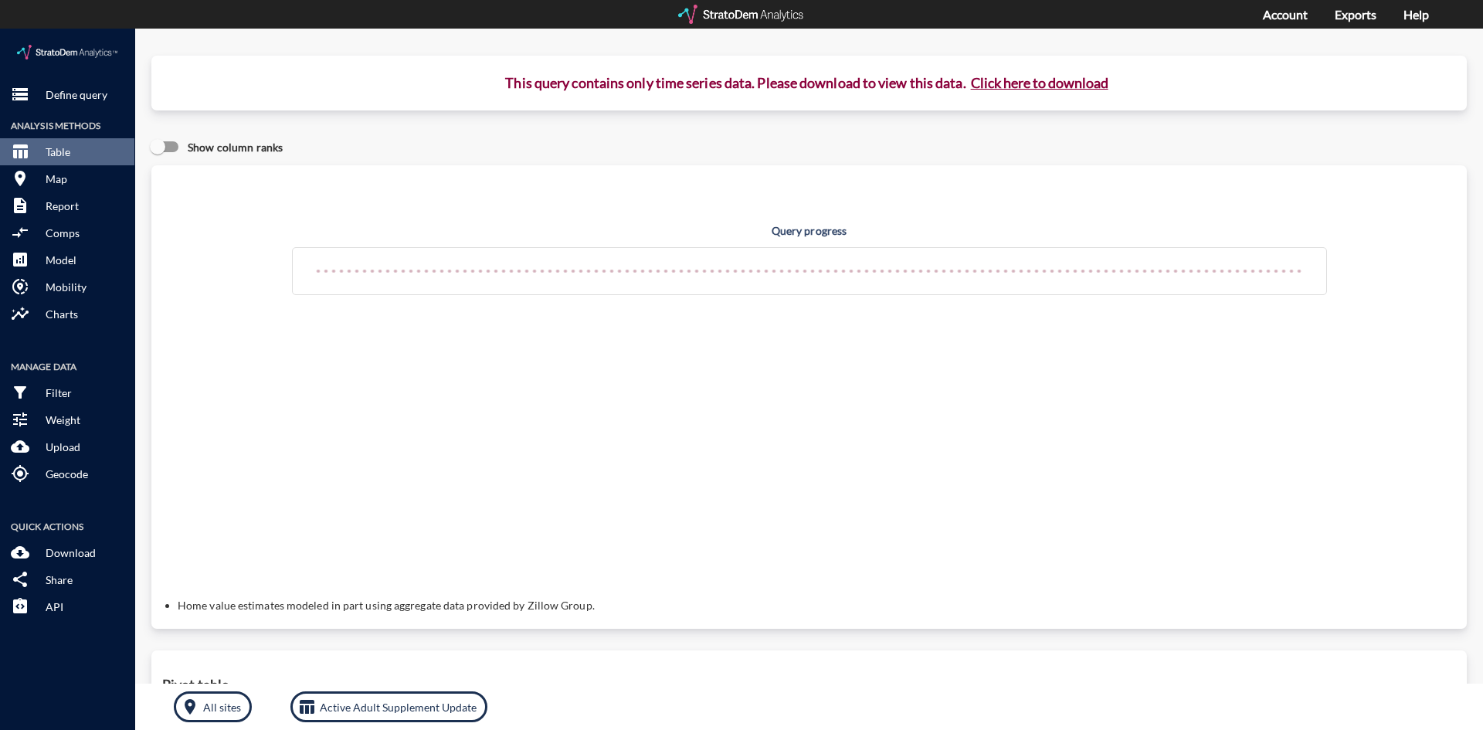
click button "Click here to download"
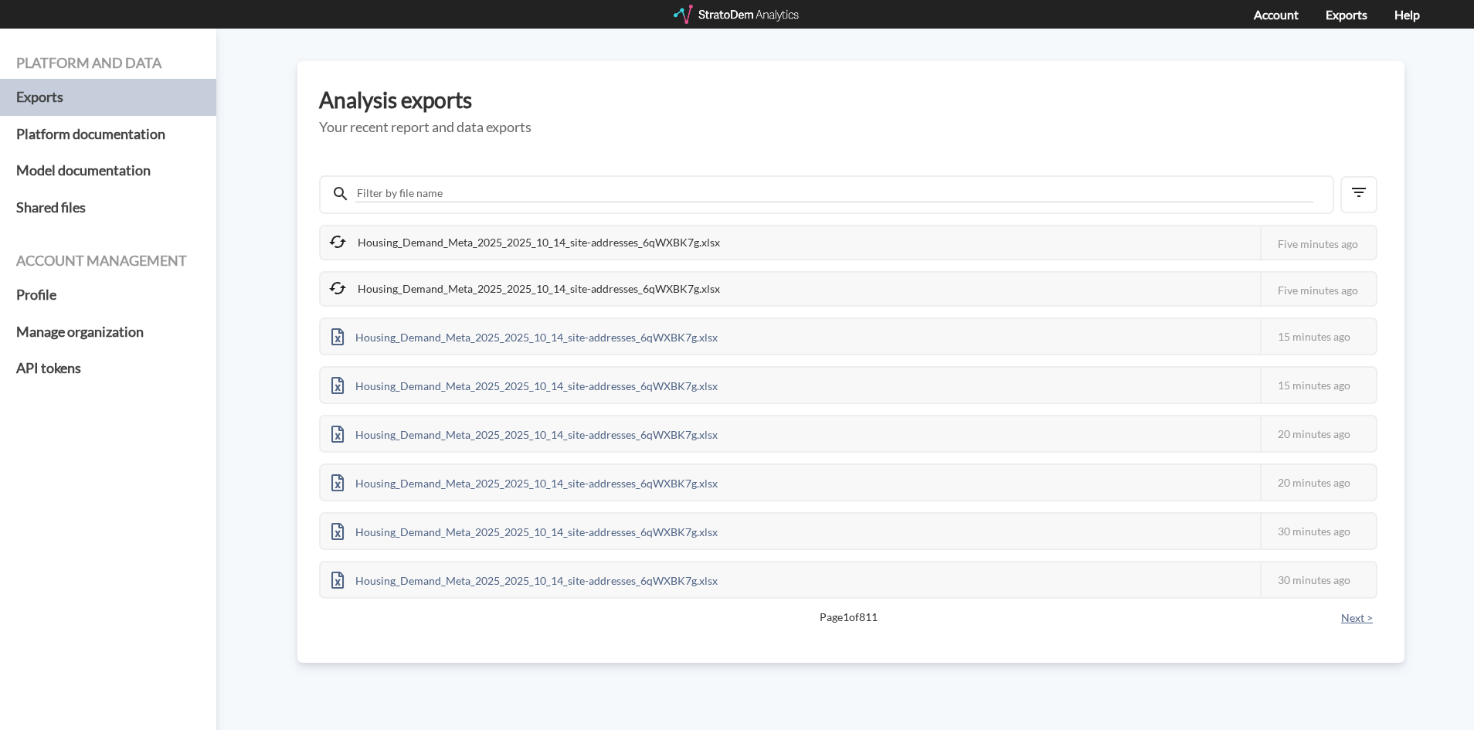
click at [1351, 619] on button "Next >" at bounding box center [1356, 617] width 41 height 17
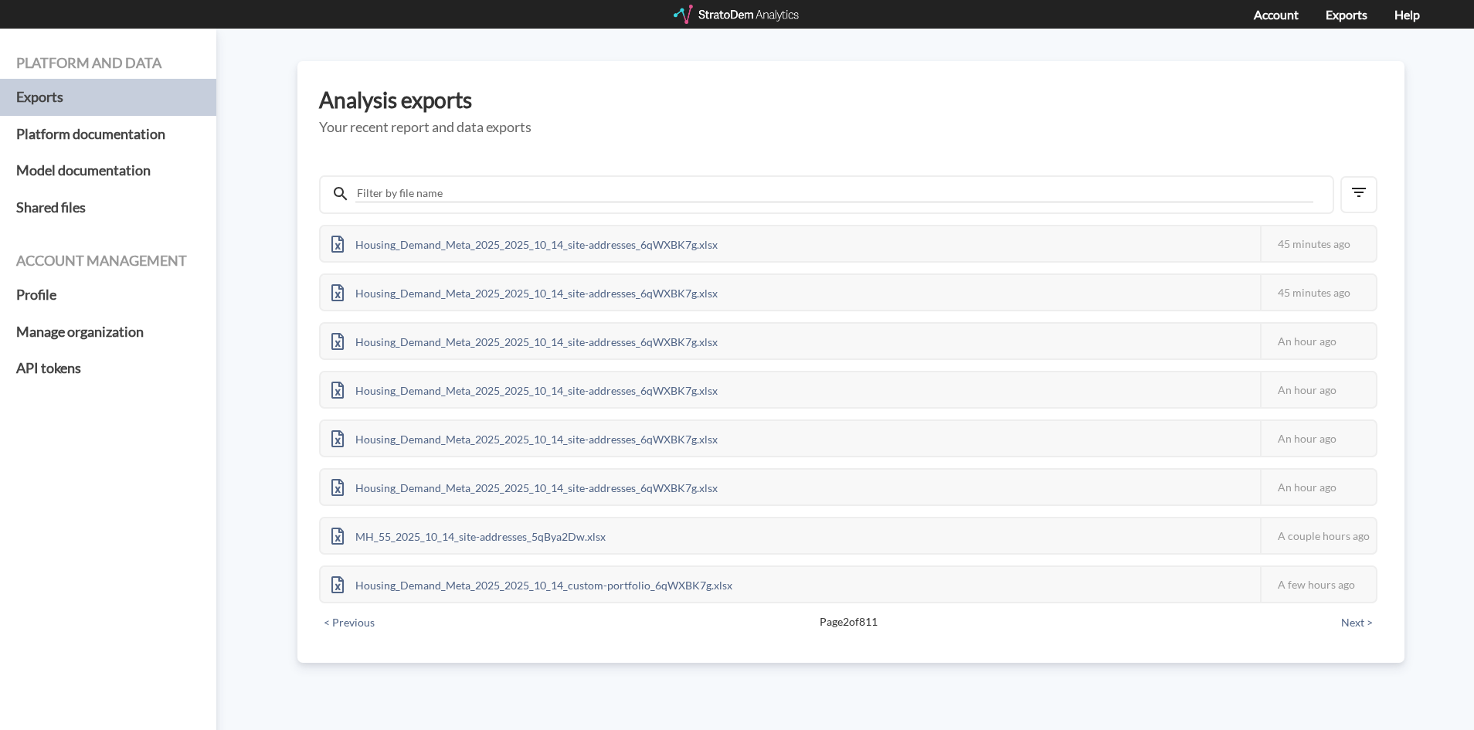
click at [355, 619] on button "< Previous" at bounding box center [349, 622] width 60 height 17
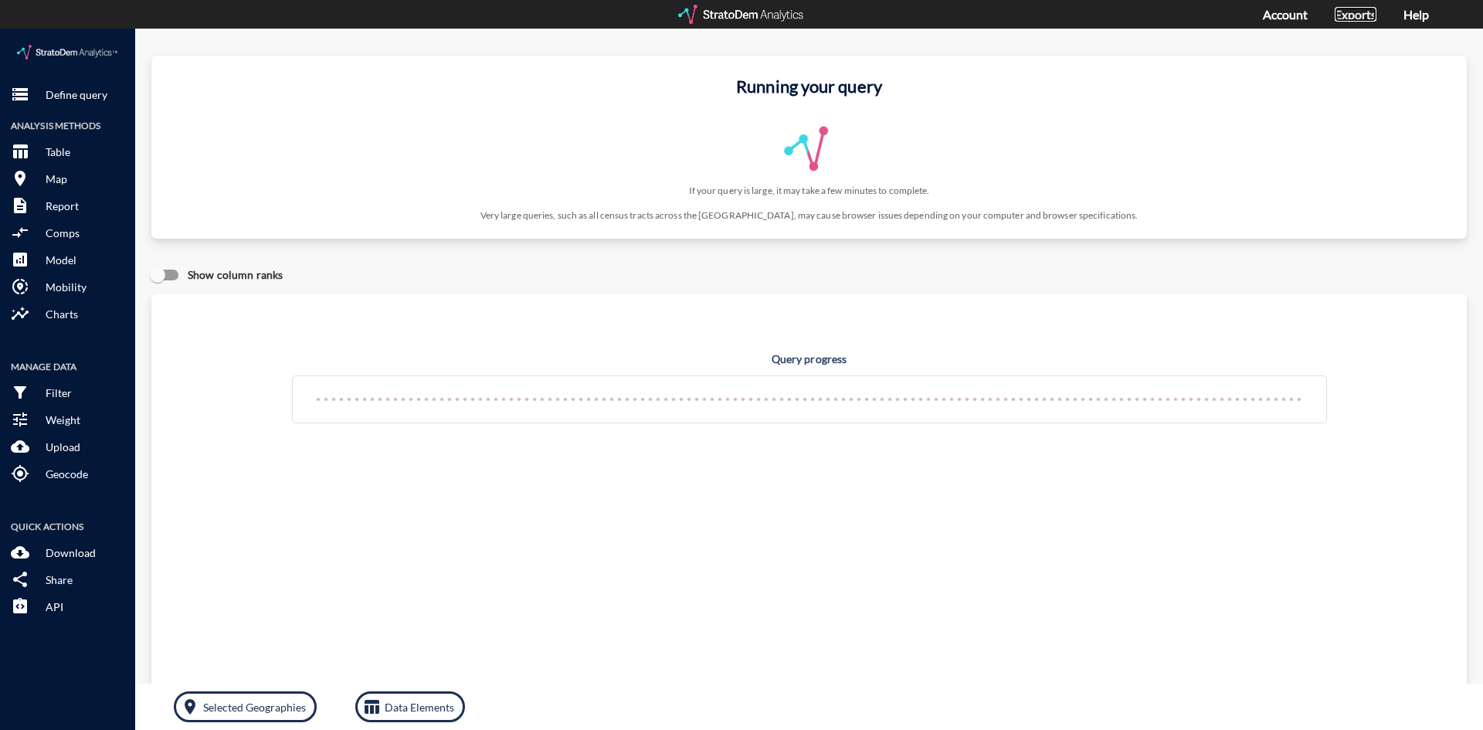
click at [1338, 15] on link "Exports" at bounding box center [1356, 14] width 42 height 15
click at [1347, 15] on link "Exports" at bounding box center [1356, 14] width 42 height 15
click p "Selected Geographies"
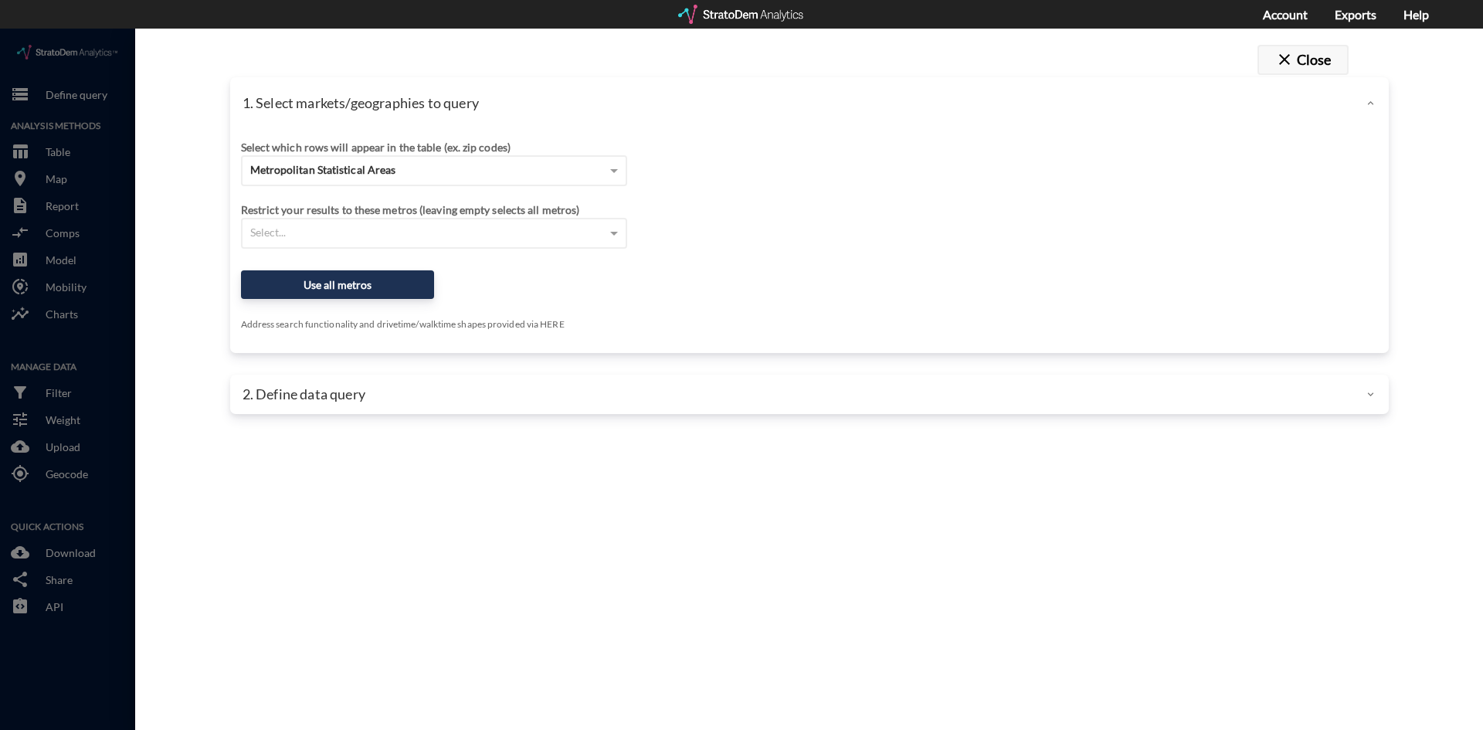
click button "close Close"
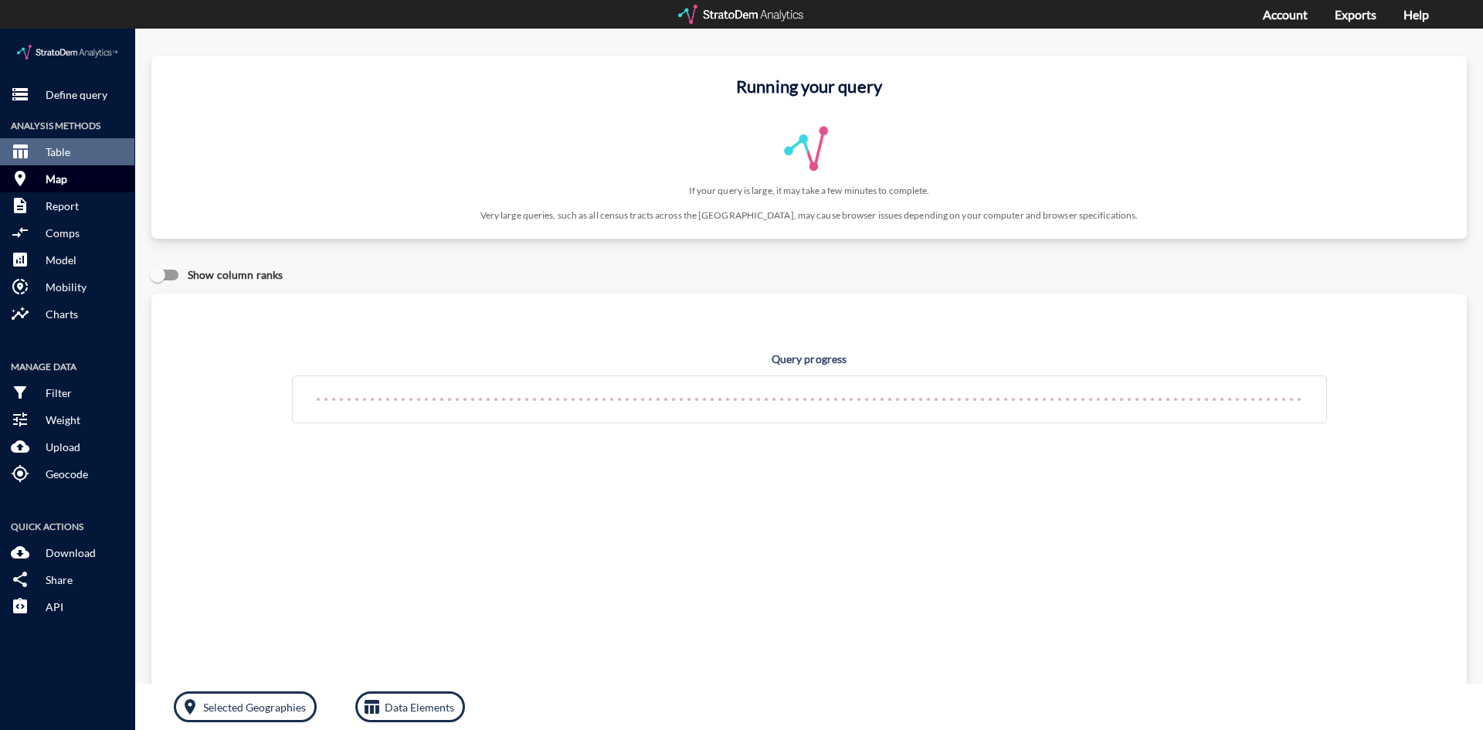
click button "room Map"
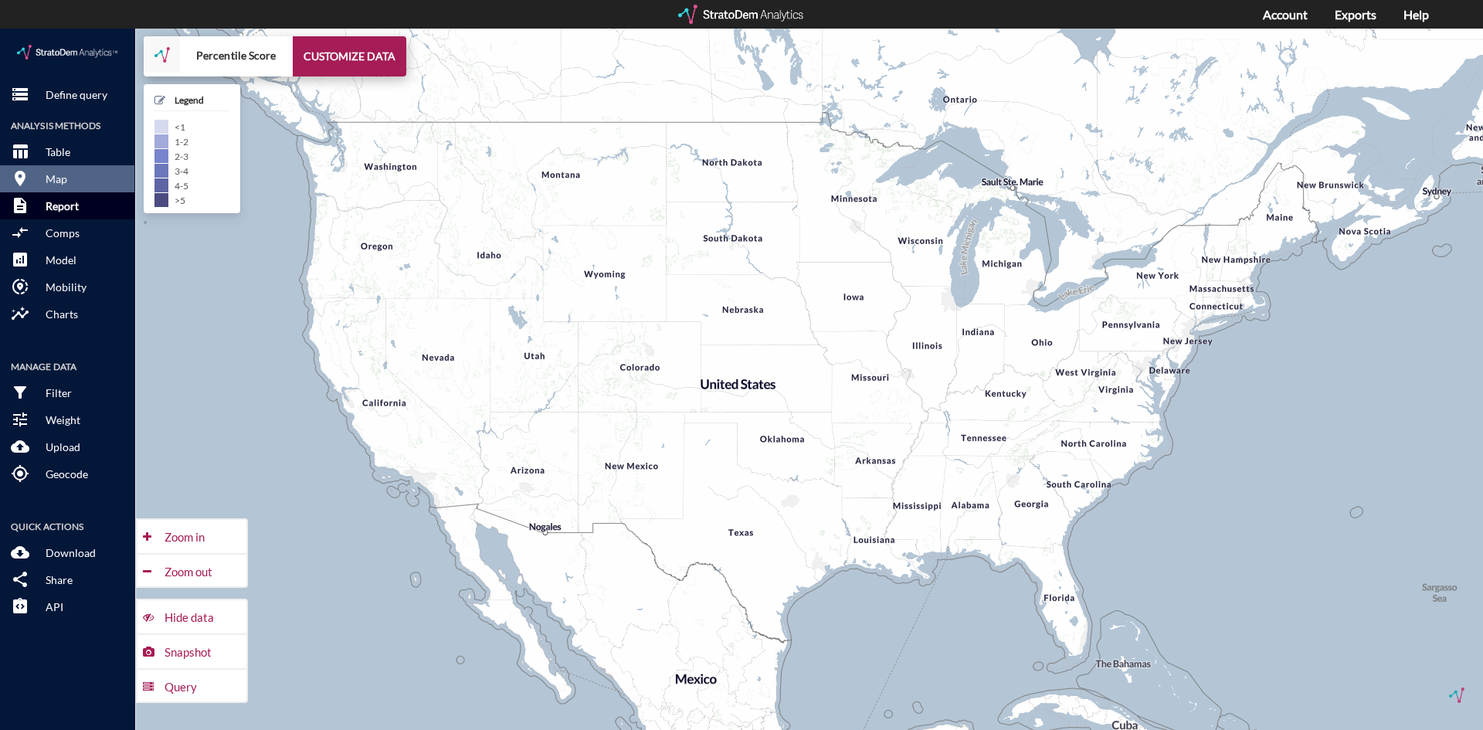
click p "Report"
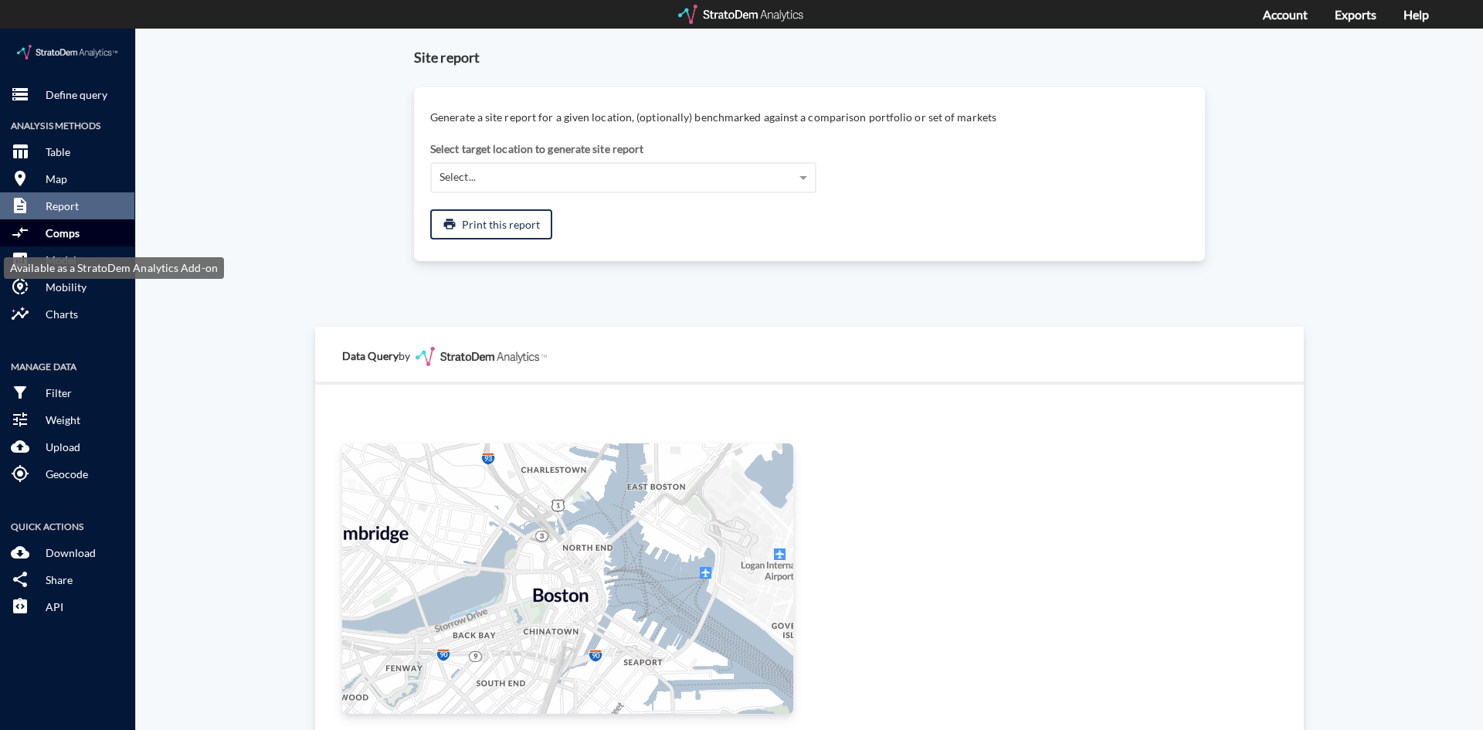
click p "Comps"
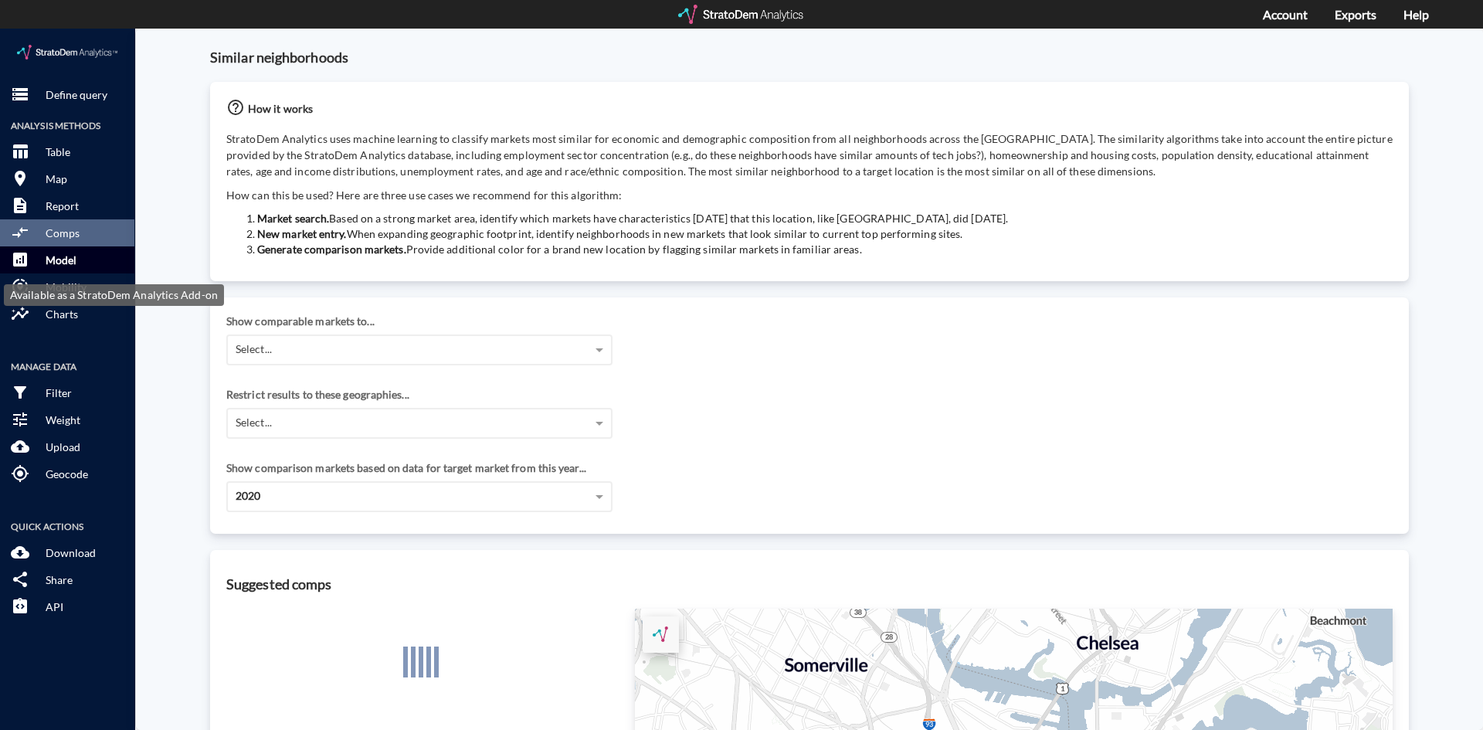
click button "analytics Model"
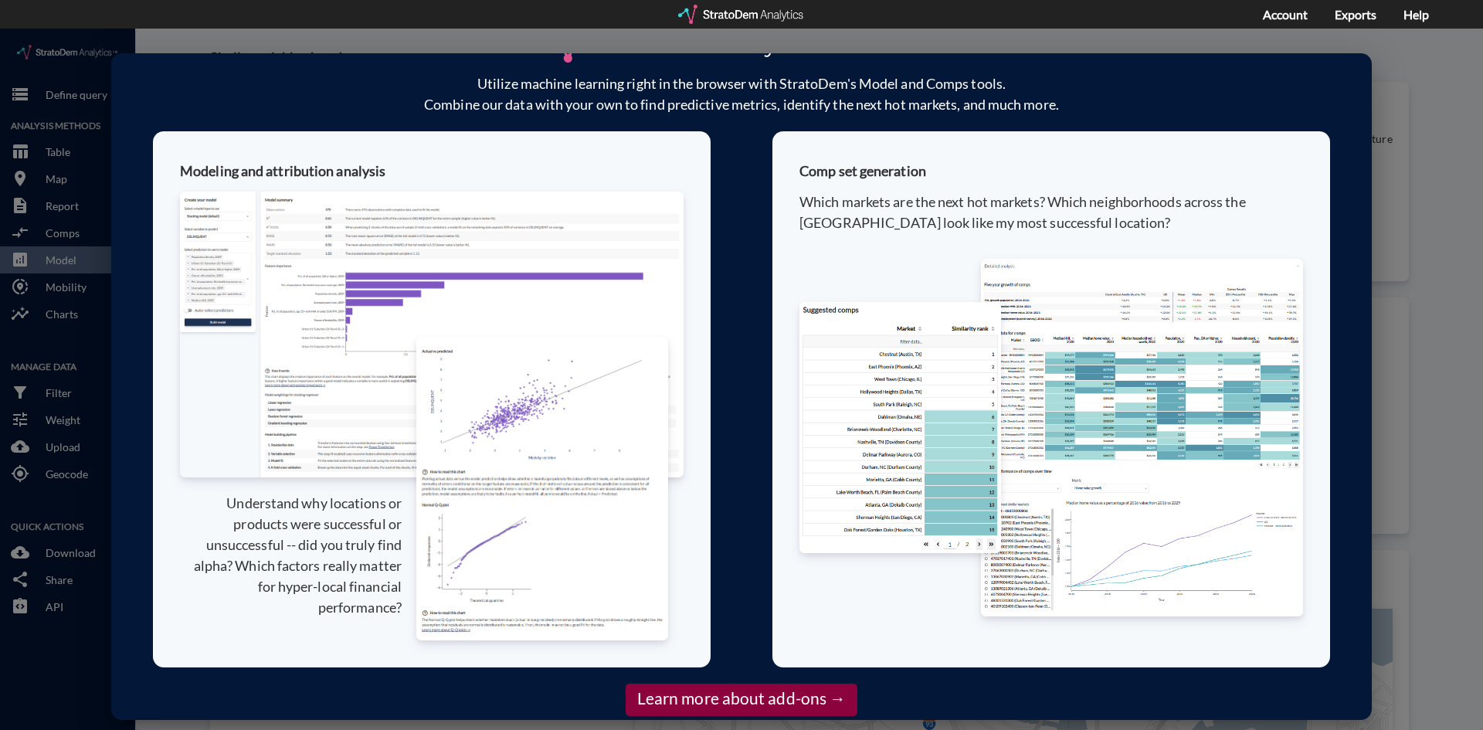
scroll to position [15, 0]
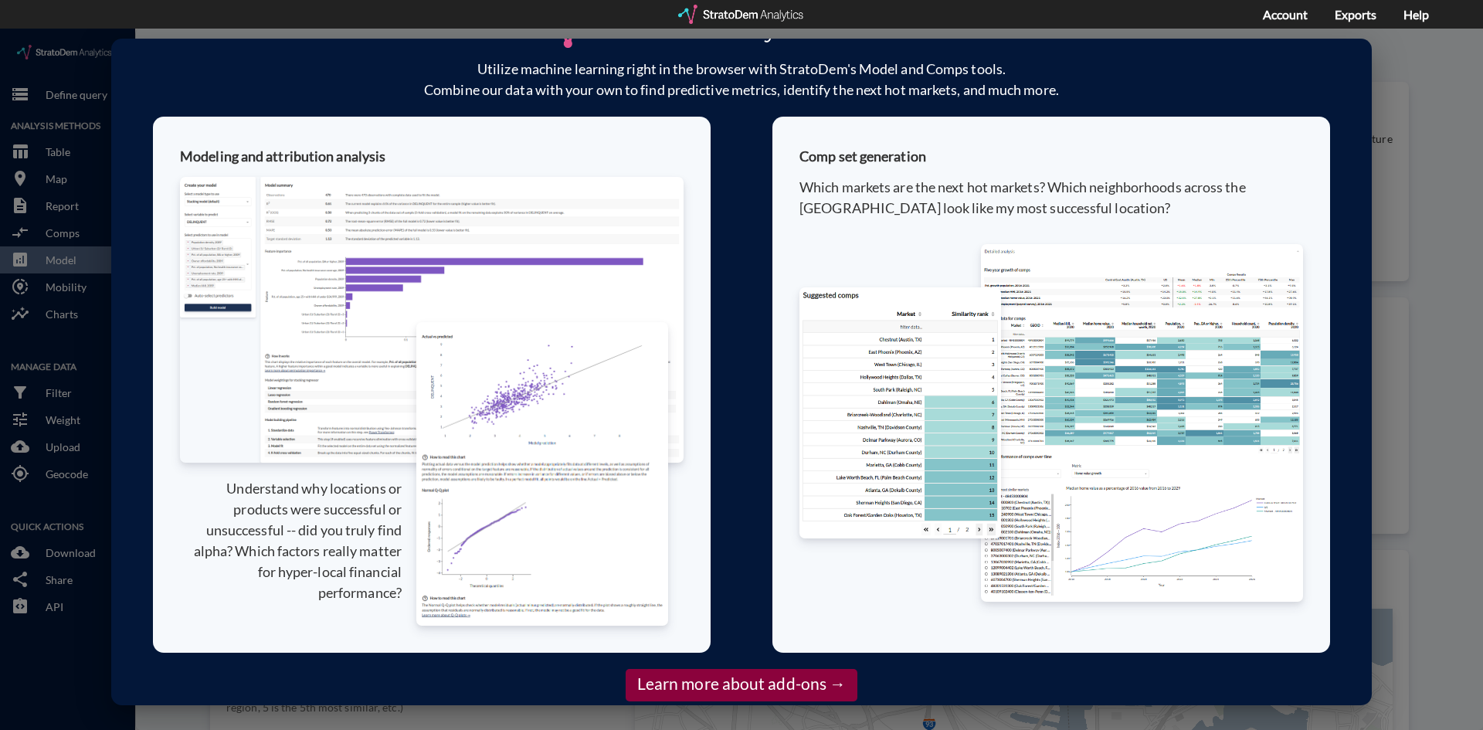
click div "Add-ons Utilize machine learning right in the browser with StratoDem's Model an…"
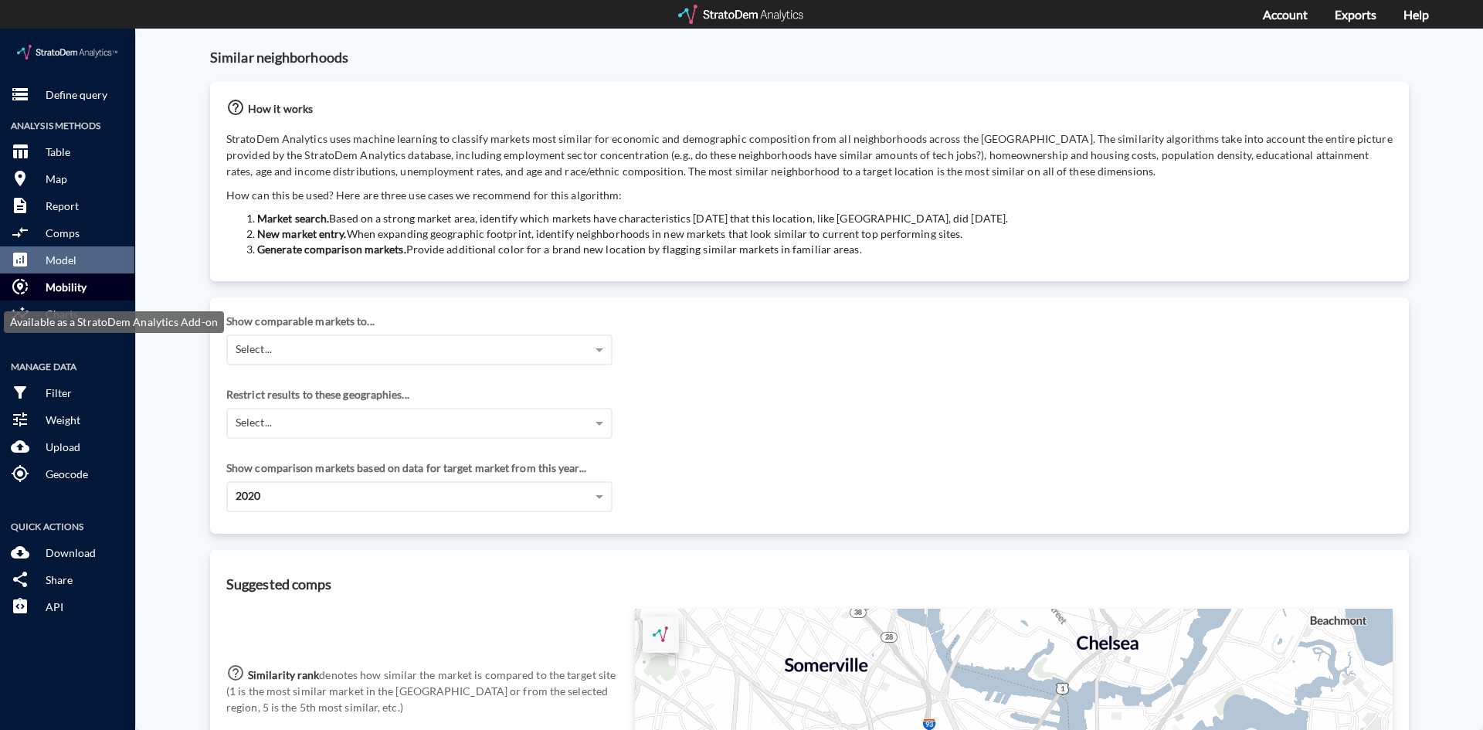
click p "Mobility"
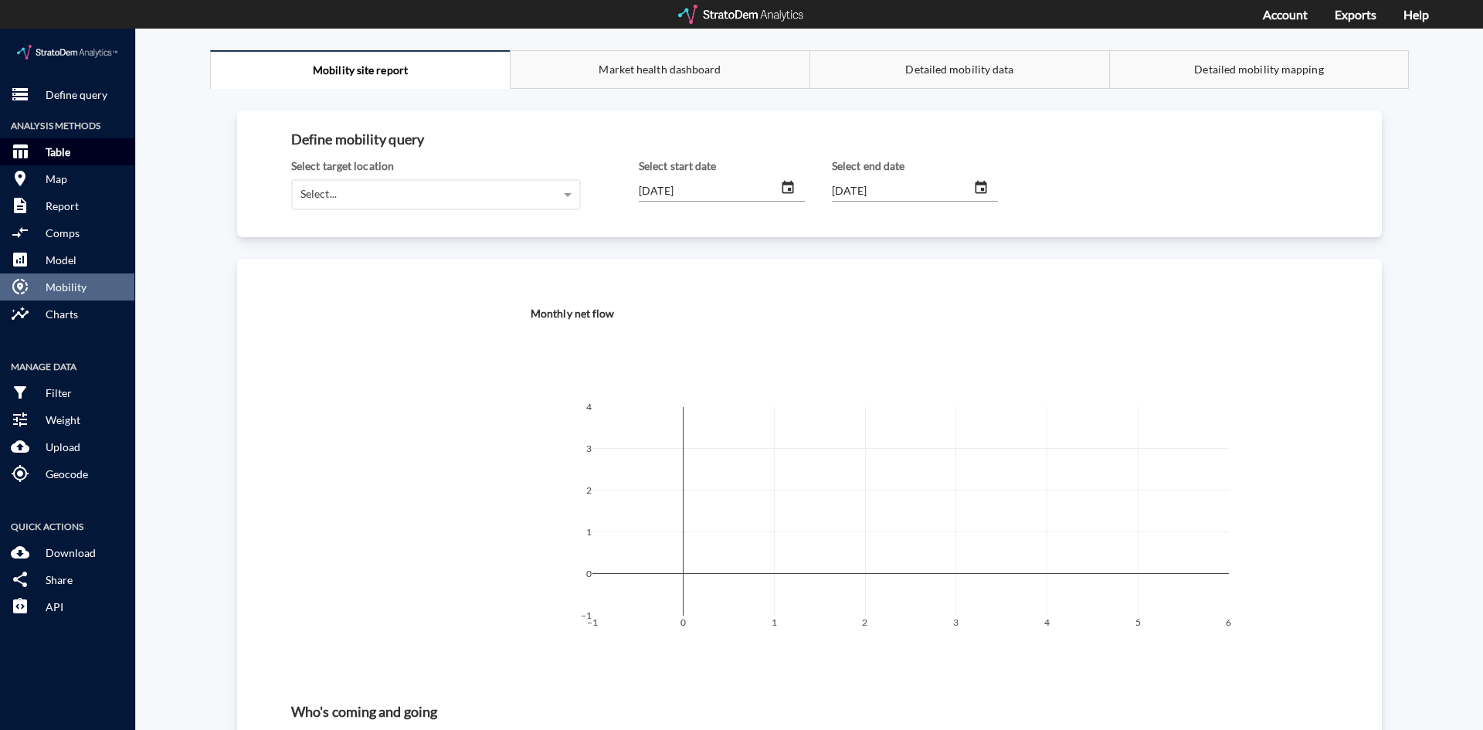
click p "Table"
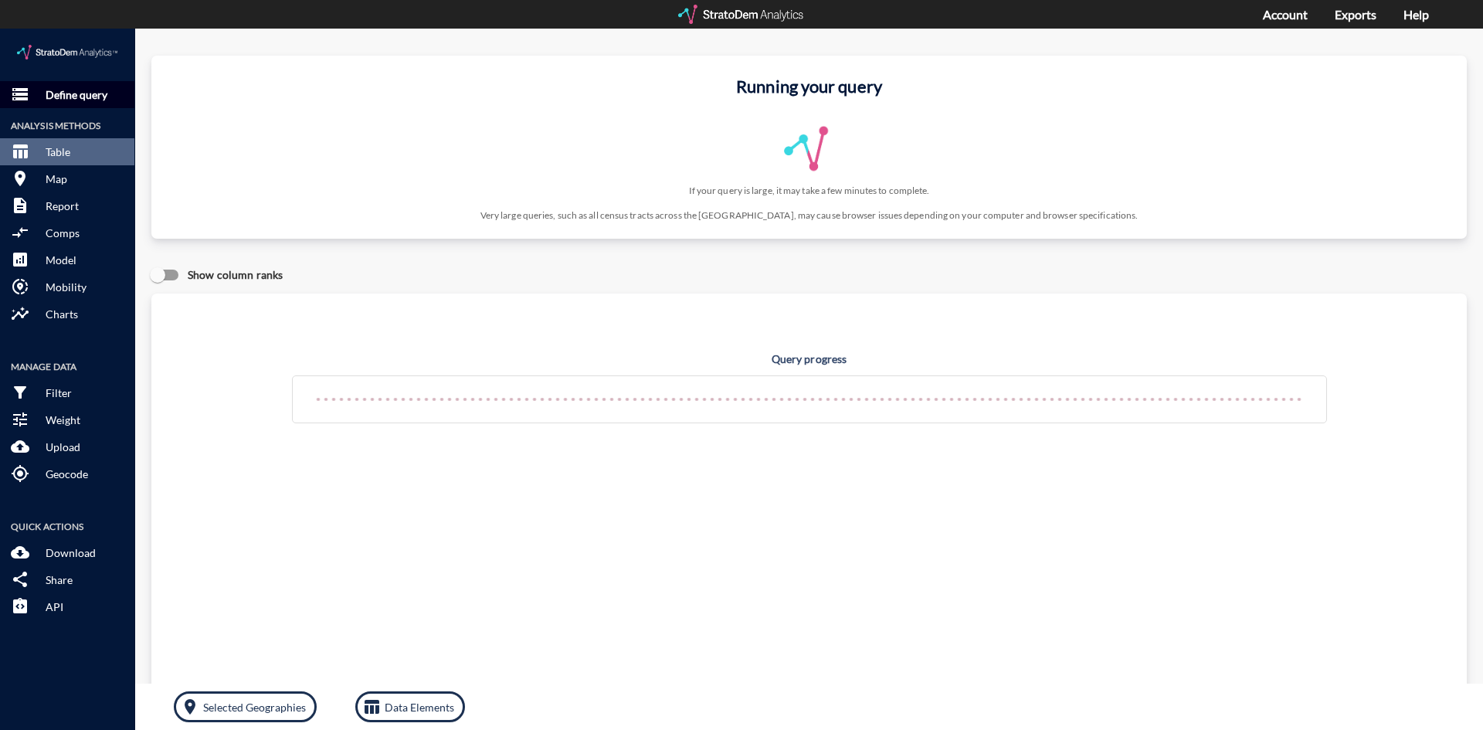
click p "Define query"
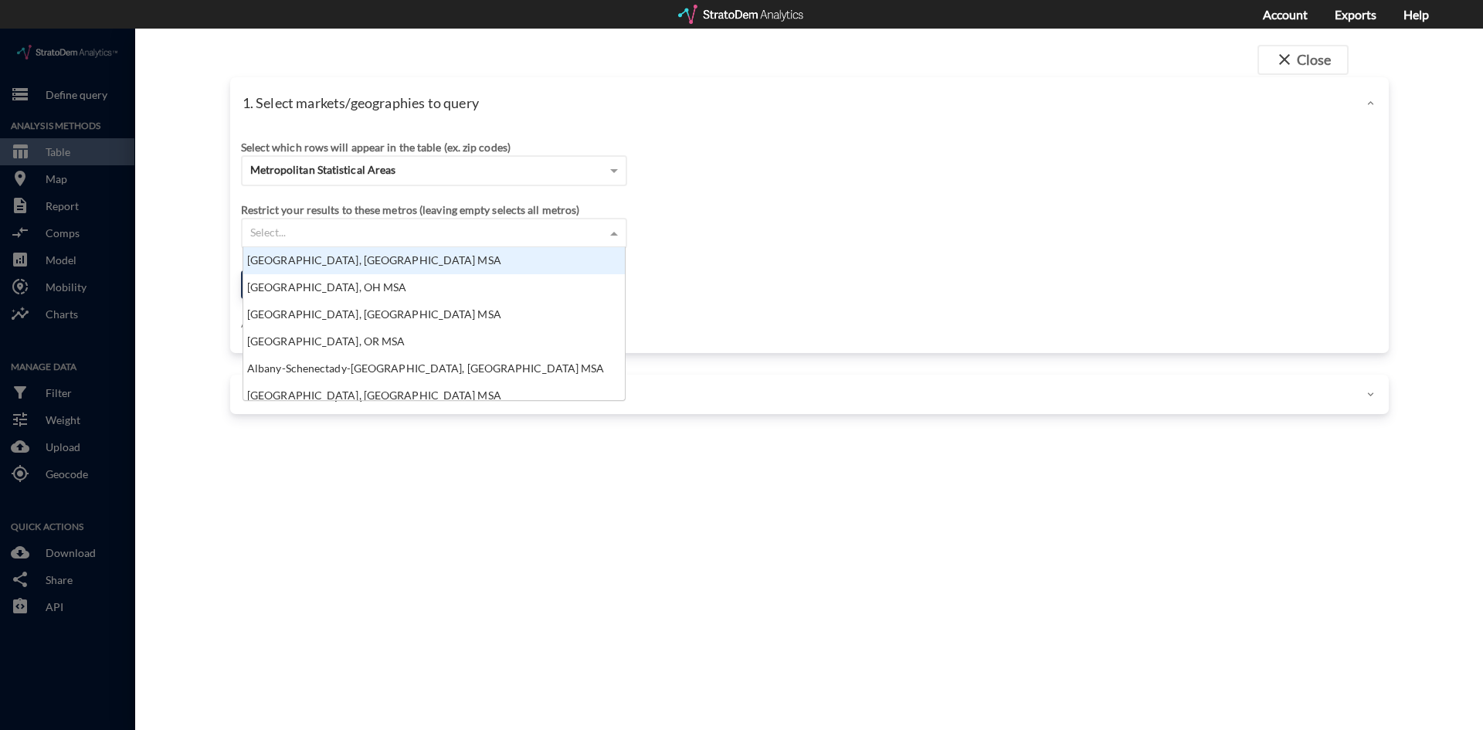
click div "Select..."
paste input "1012 Baybrook Mall, Friendswood, TX 77546"
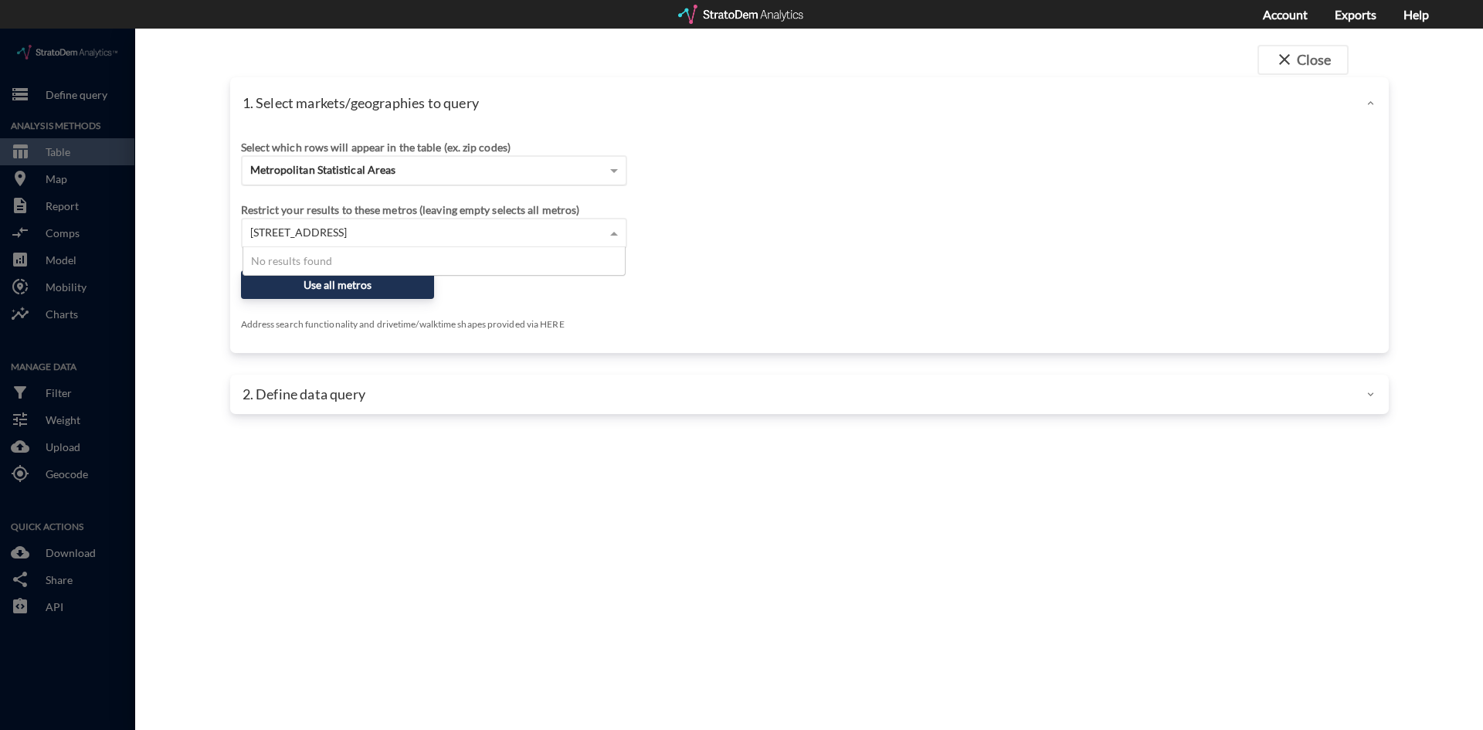
type input "1012 Baybrook Mall, Friendswood, TX 77546"
click div "Metropolitan Statistical Areas"
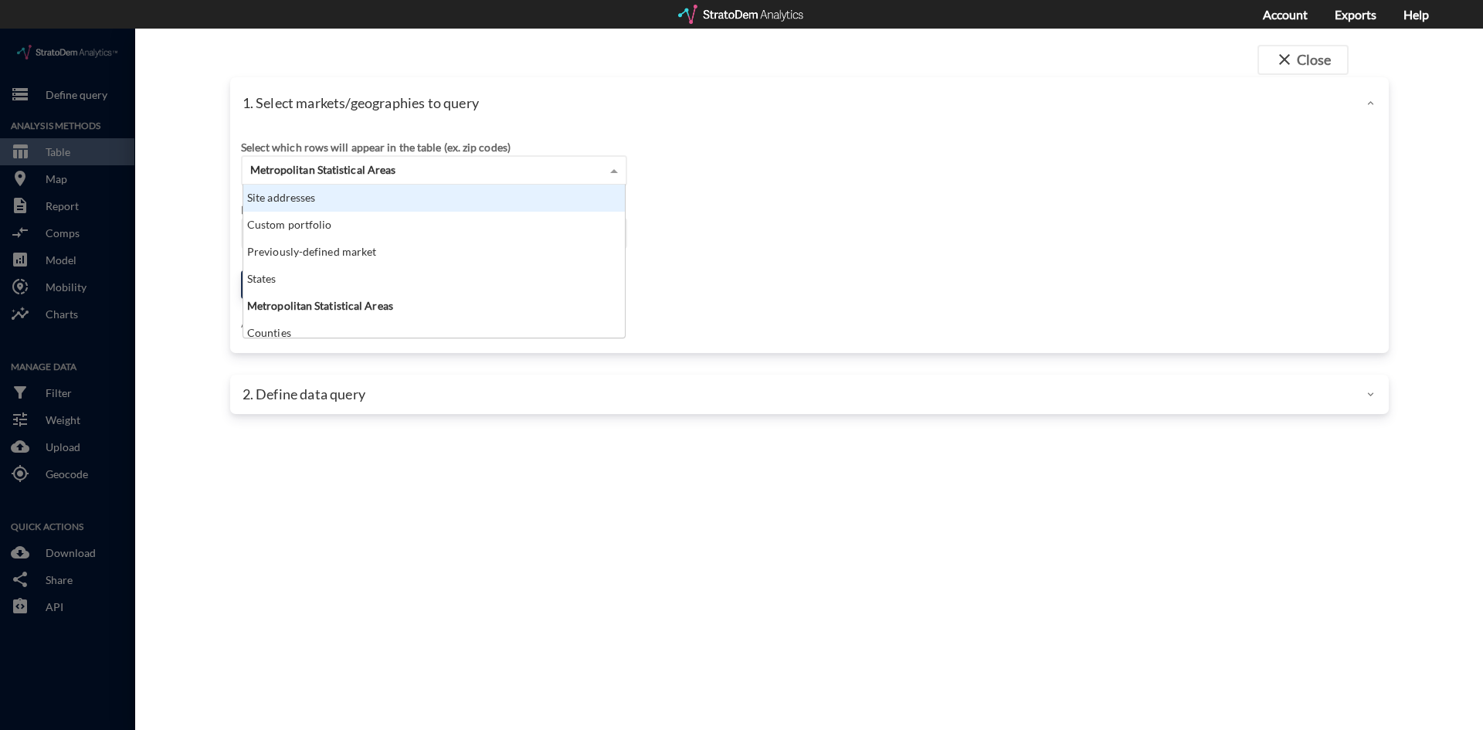
click div "Site addresses"
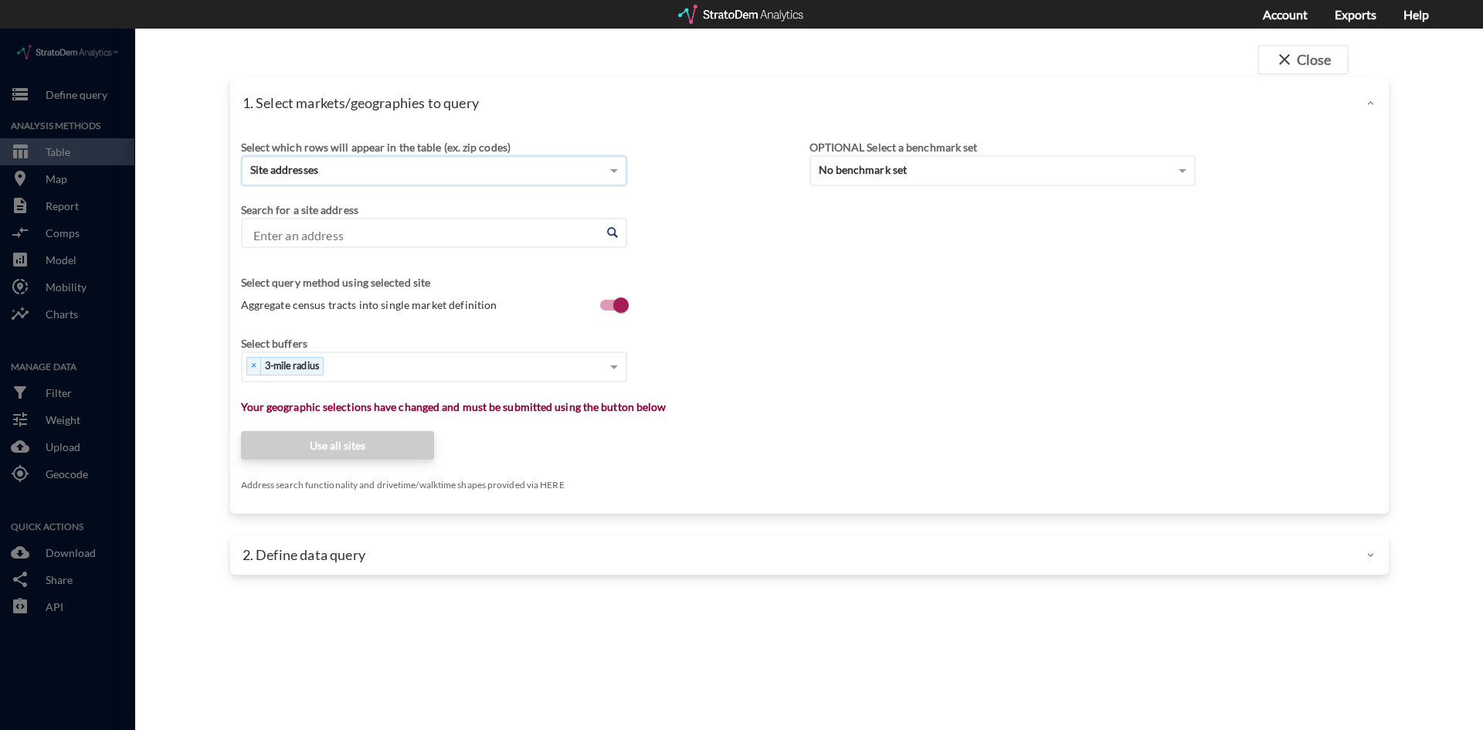
click input "Enter an address"
paste input "1012 Baybrook Mall, Friendswood, TX 77546"
click li "1012 Baybrook Mall, Friendswood, Texas"
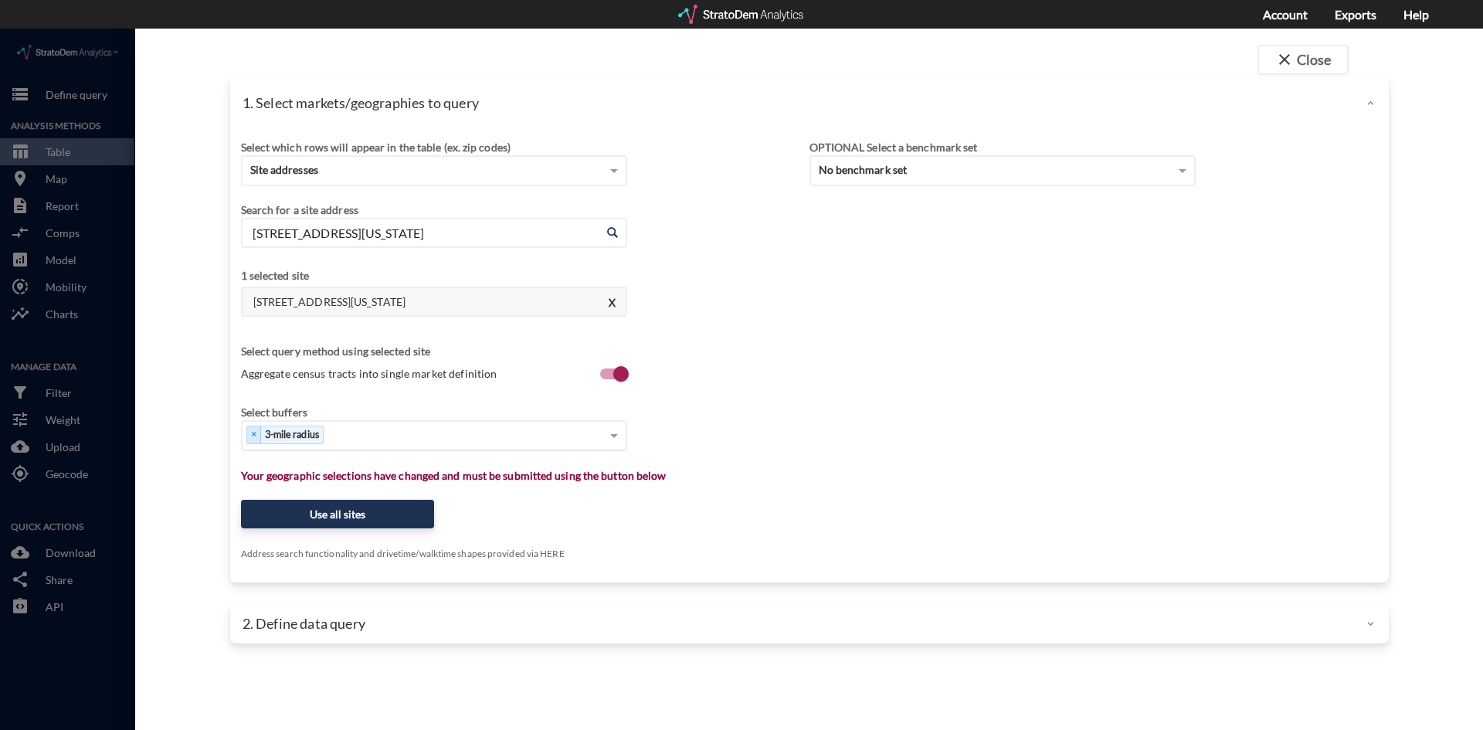
type input "1012 Baybrook Mall, Friendswood, Texas"
type input "1"
type input "3"
type input "5"
type input "10"
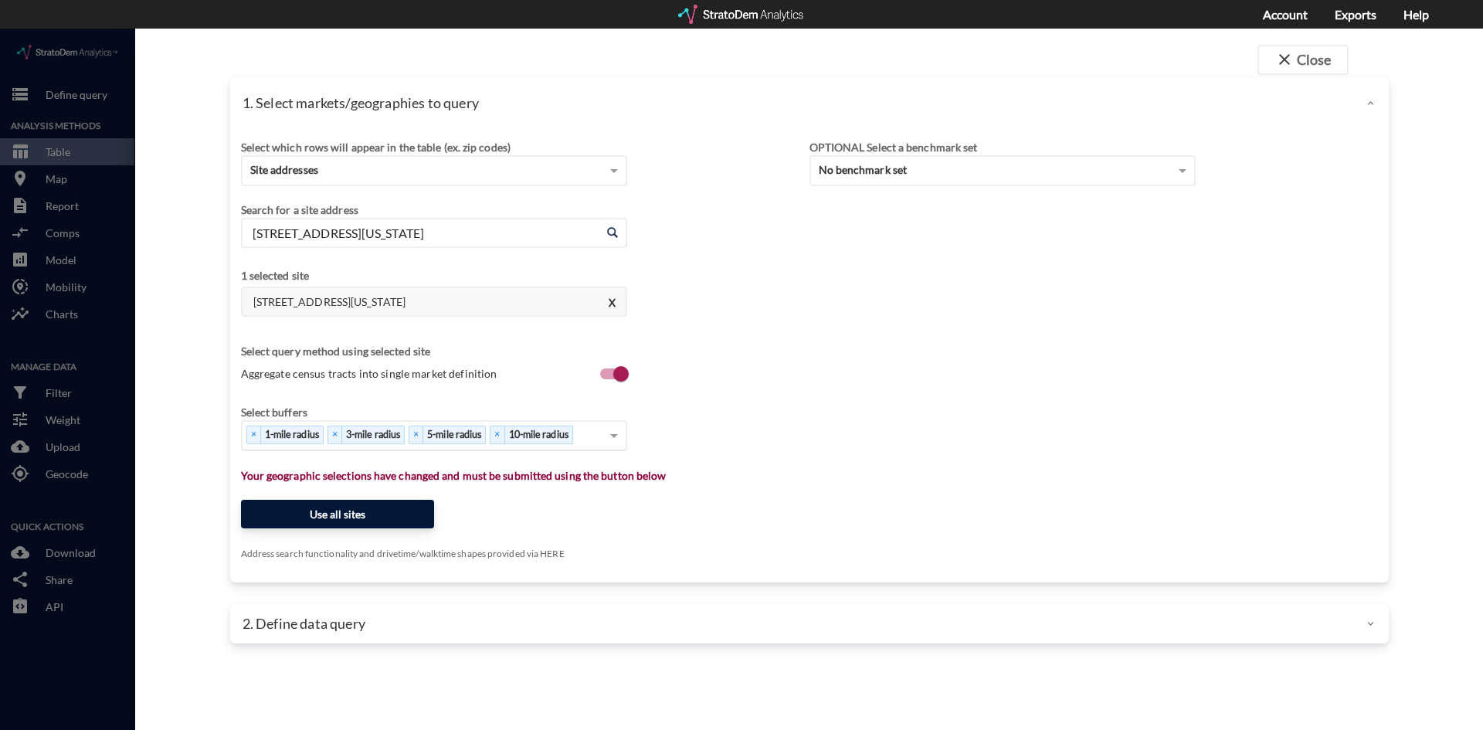
click button "Use all sites"
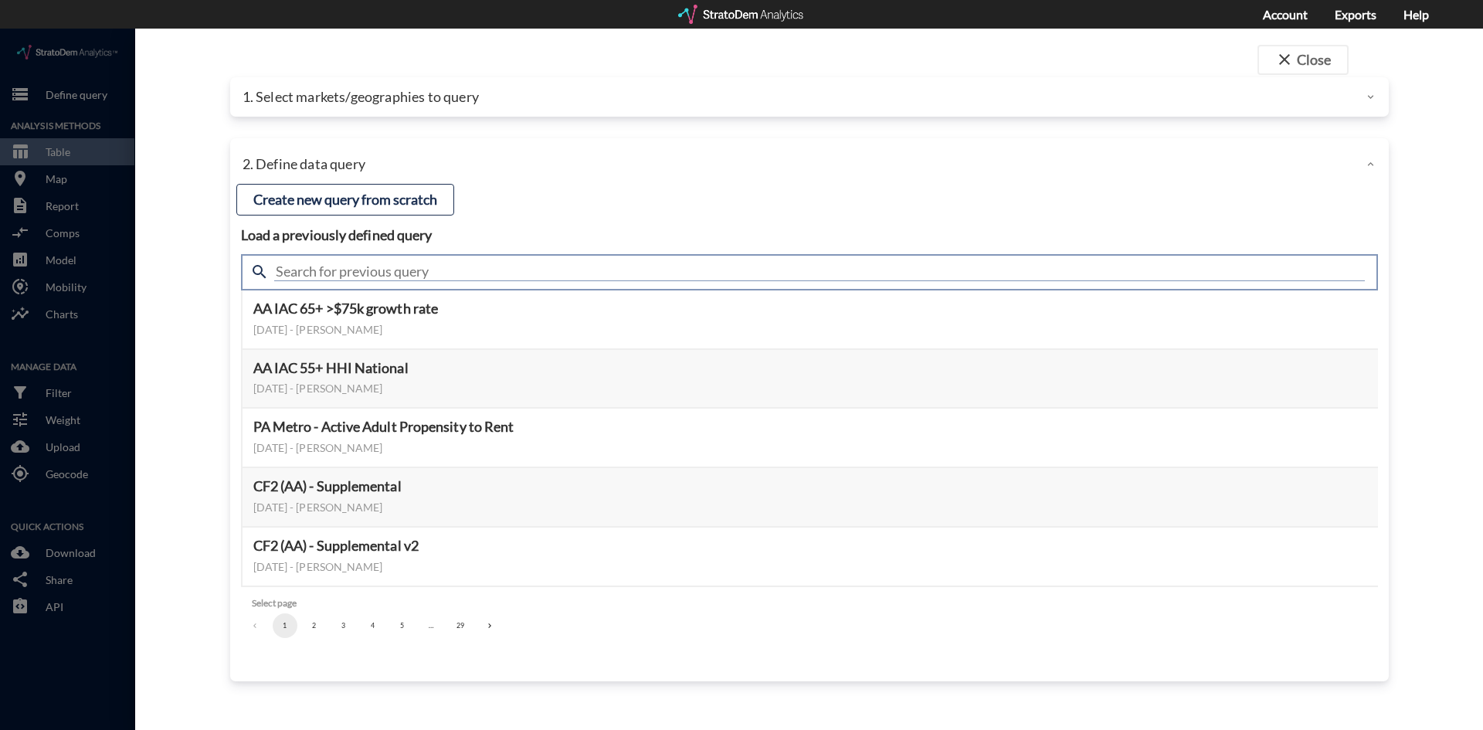
click input "text"
type input "active adult"
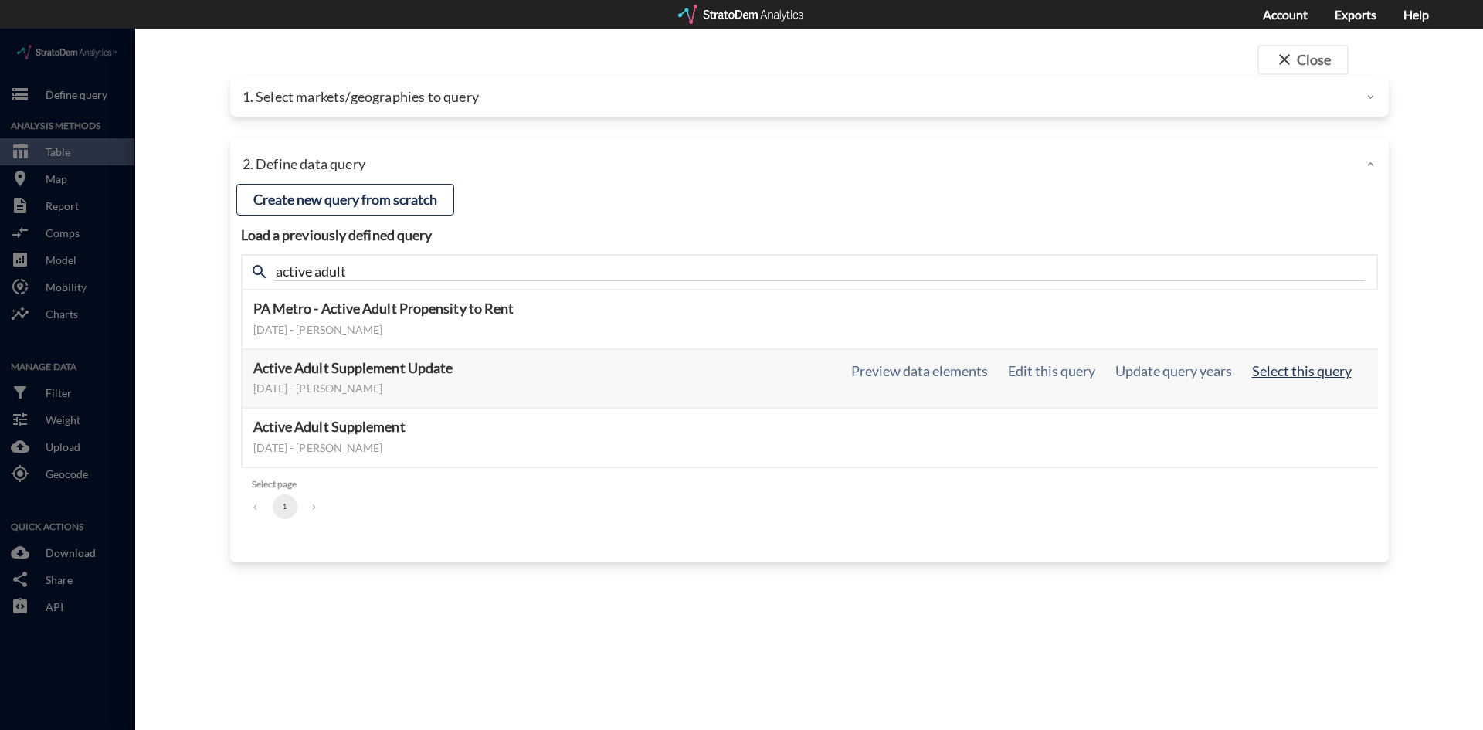
click button "Select this query"
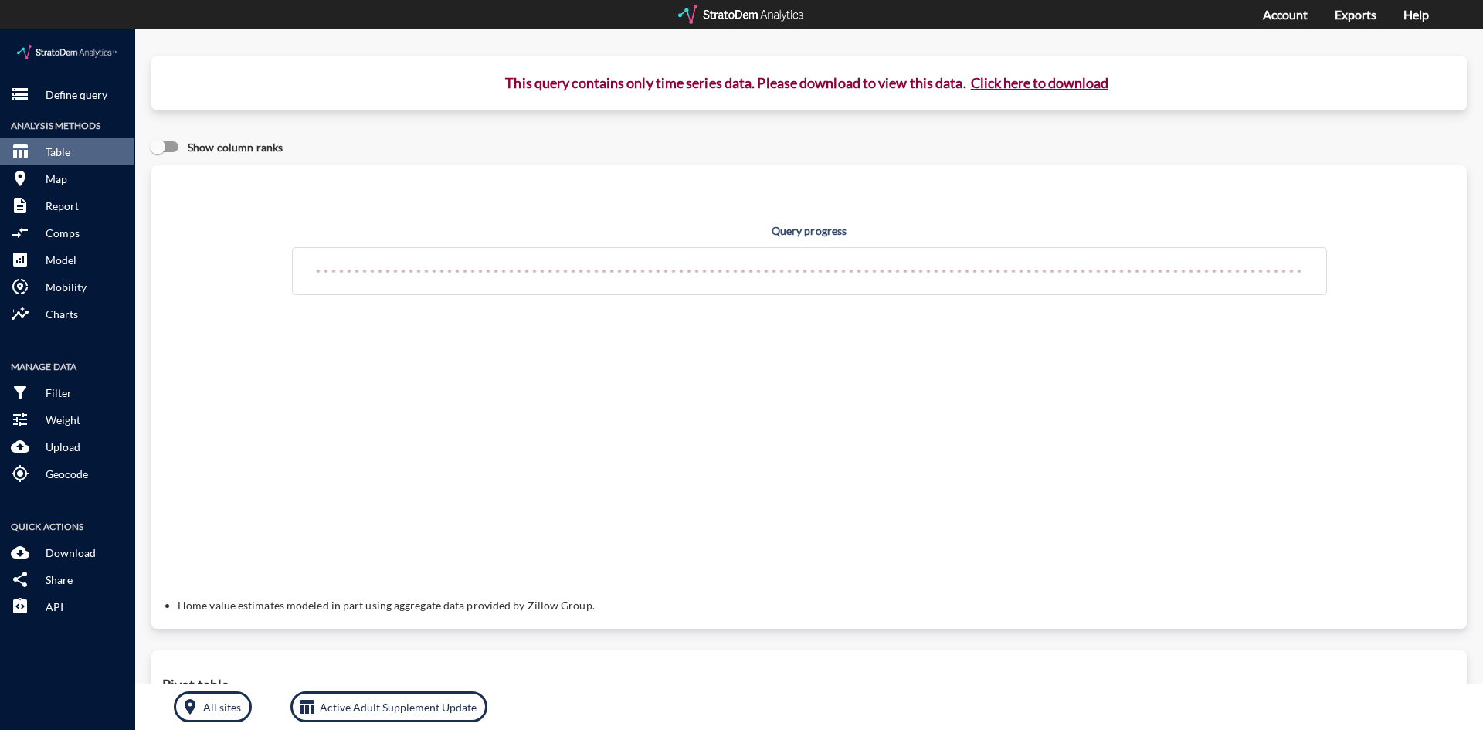
click button "Click here to download"
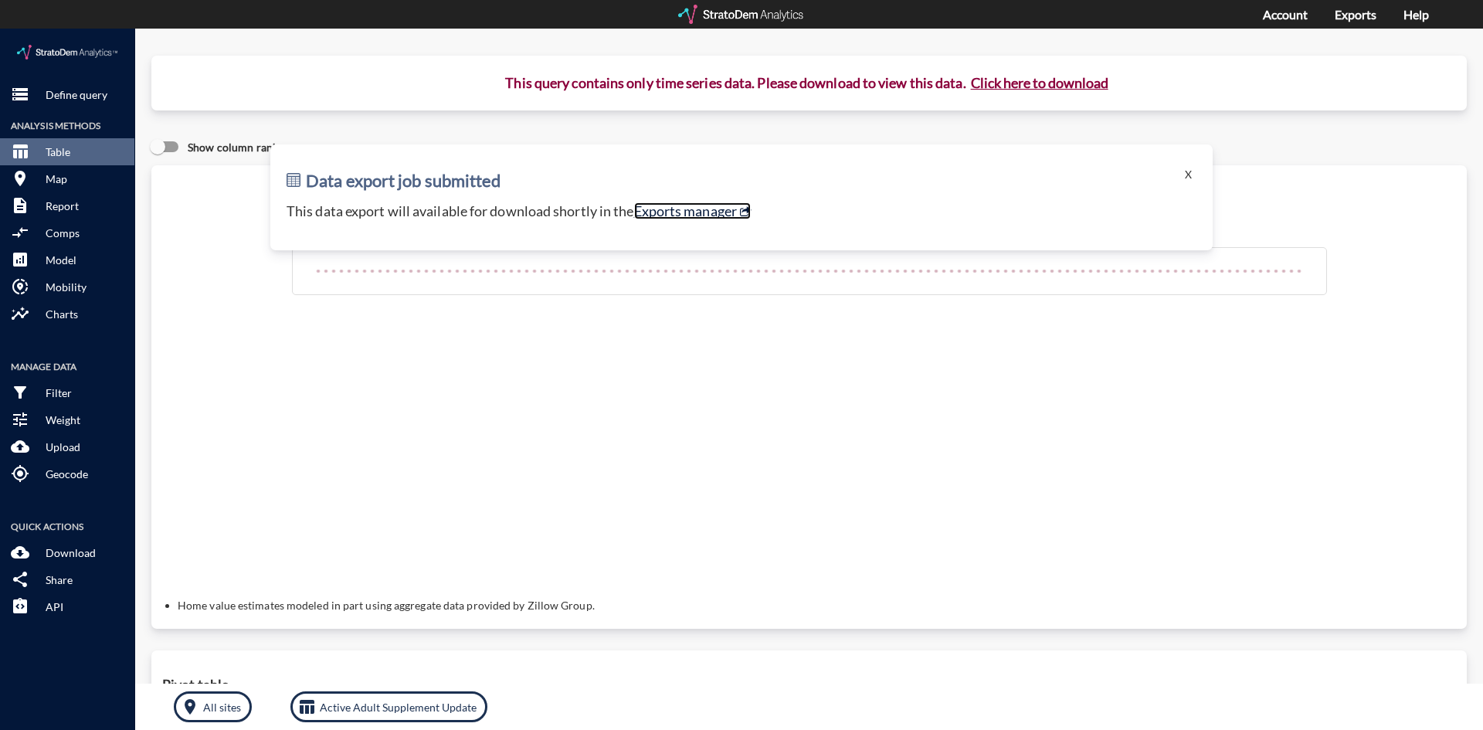
click link "Exports manager"
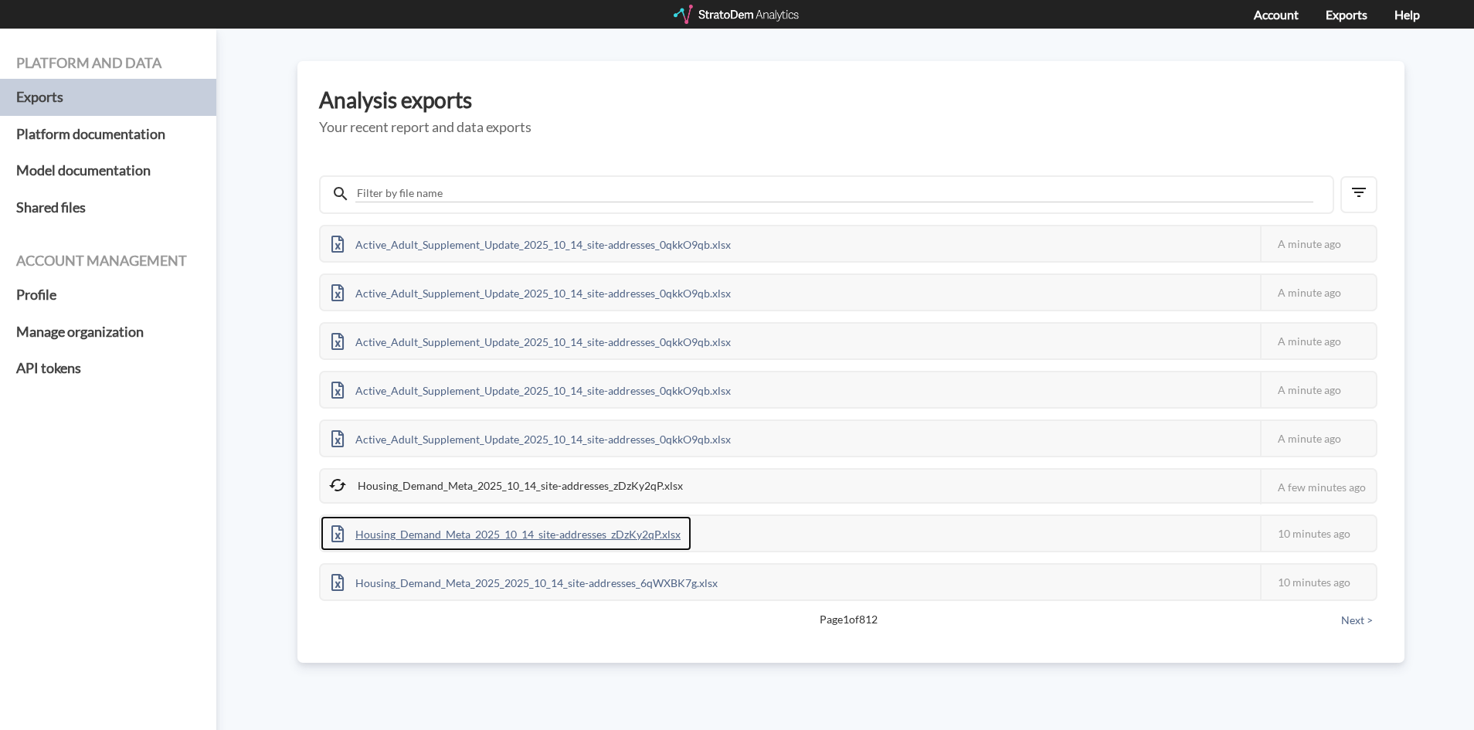
click at [429, 535] on div "Housing_Demand_Meta_2025_10_14_site-addresses_zDzKy2qP.xlsx" at bounding box center [506, 533] width 371 height 35
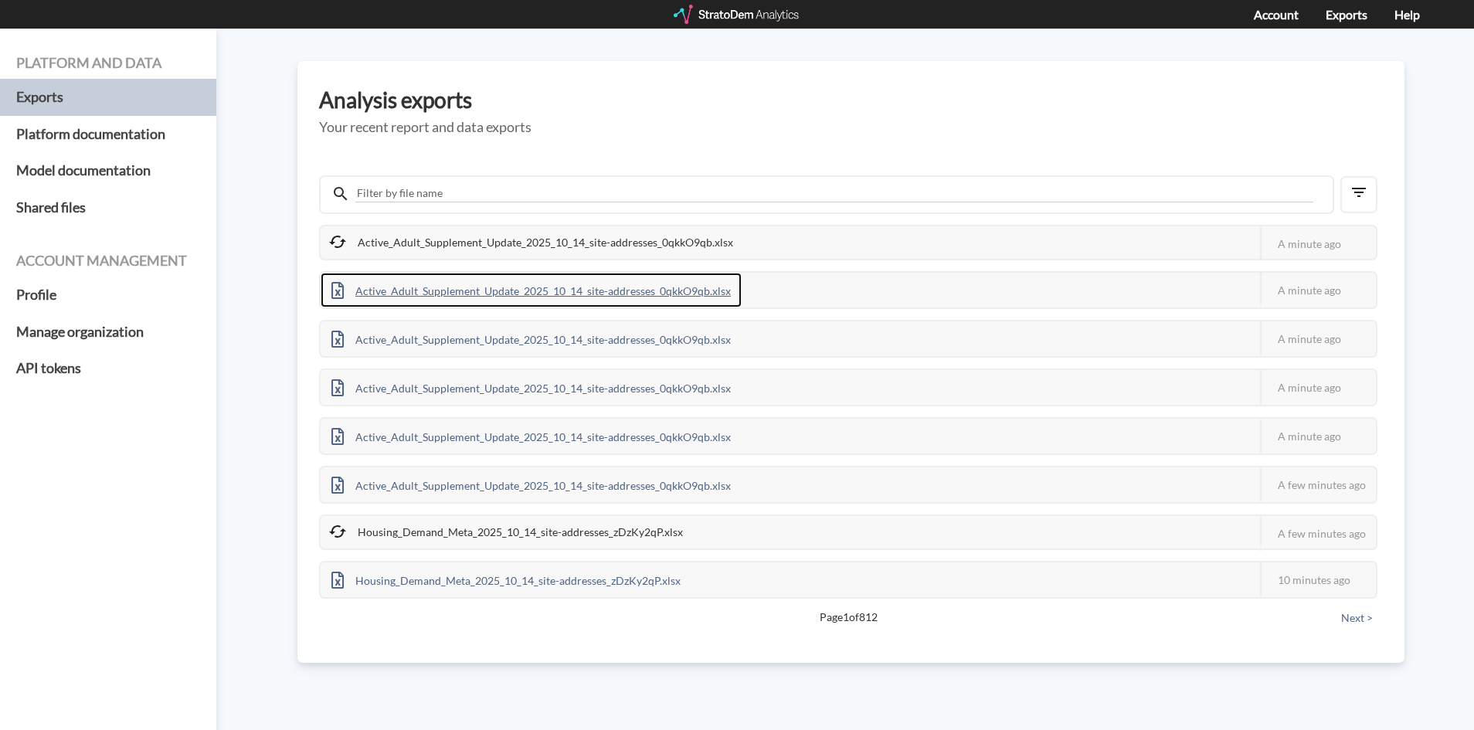
click at [568, 292] on div "Active_Adult_Supplement_Update_2025_10_14_site-addresses_0qkkO9qb.xlsx" at bounding box center [531, 290] width 421 height 35
